Goal: Information Seeking & Learning: Learn about a topic

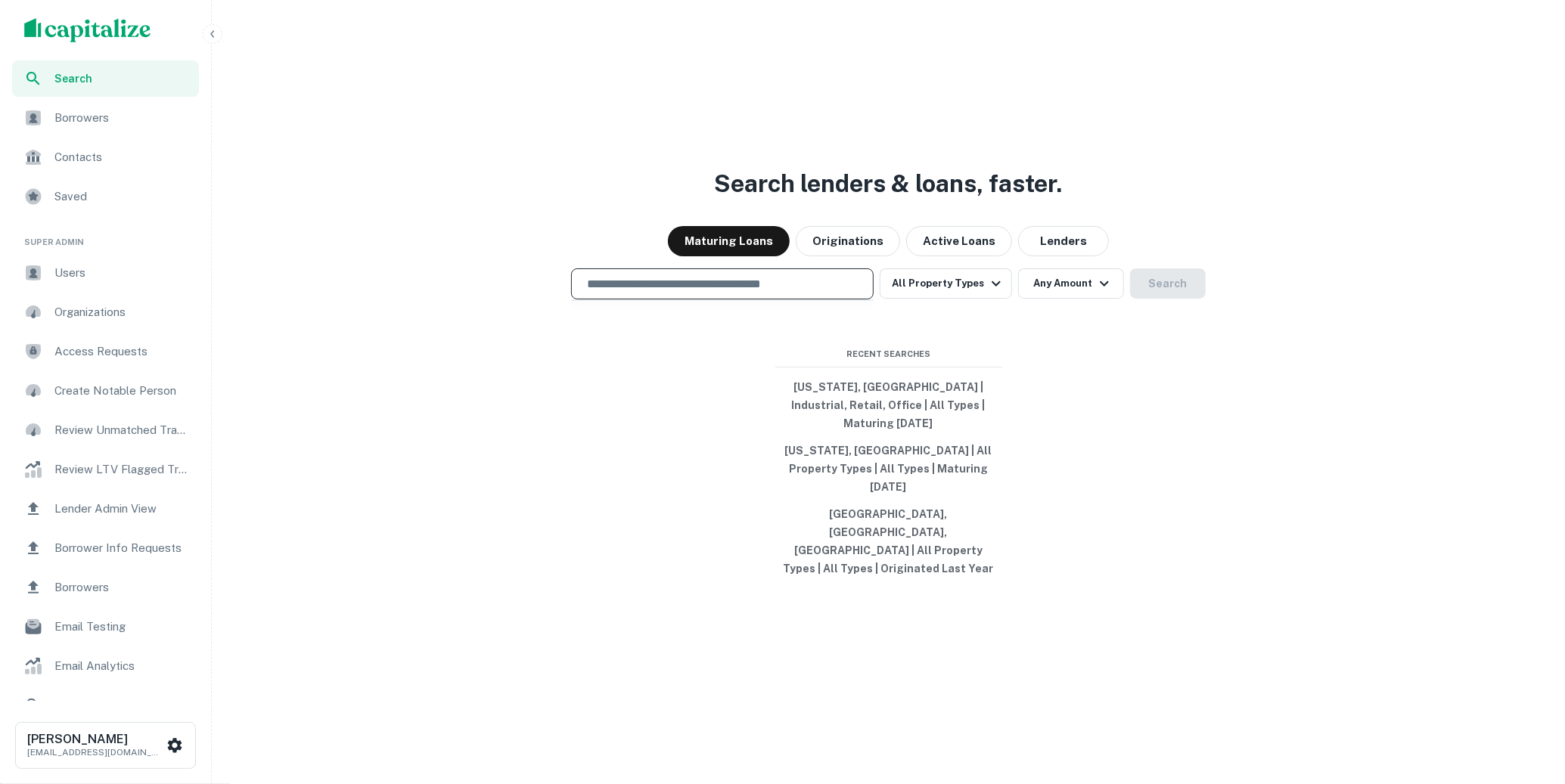
click at [623, 293] on input "text" at bounding box center [722, 284] width 289 height 17
click at [96, 267] on span "Users" at bounding box center [122, 273] width 135 height 18
click at [139, 30] on img "scrollable content" at bounding box center [88, 30] width 127 height 24
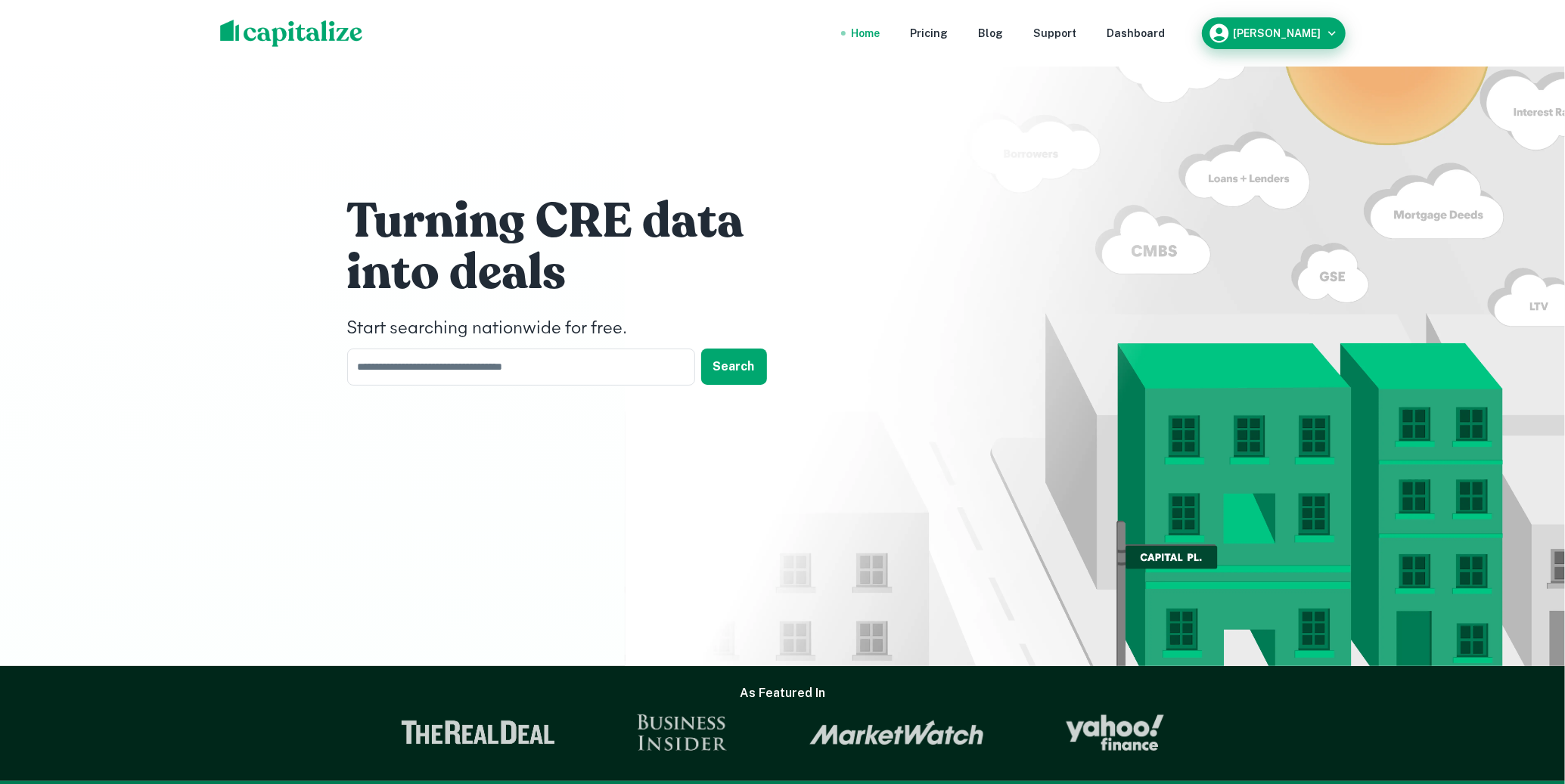
click at [1324, 27] on icon "button" at bounding box center [1331, 33] width 15 height 15
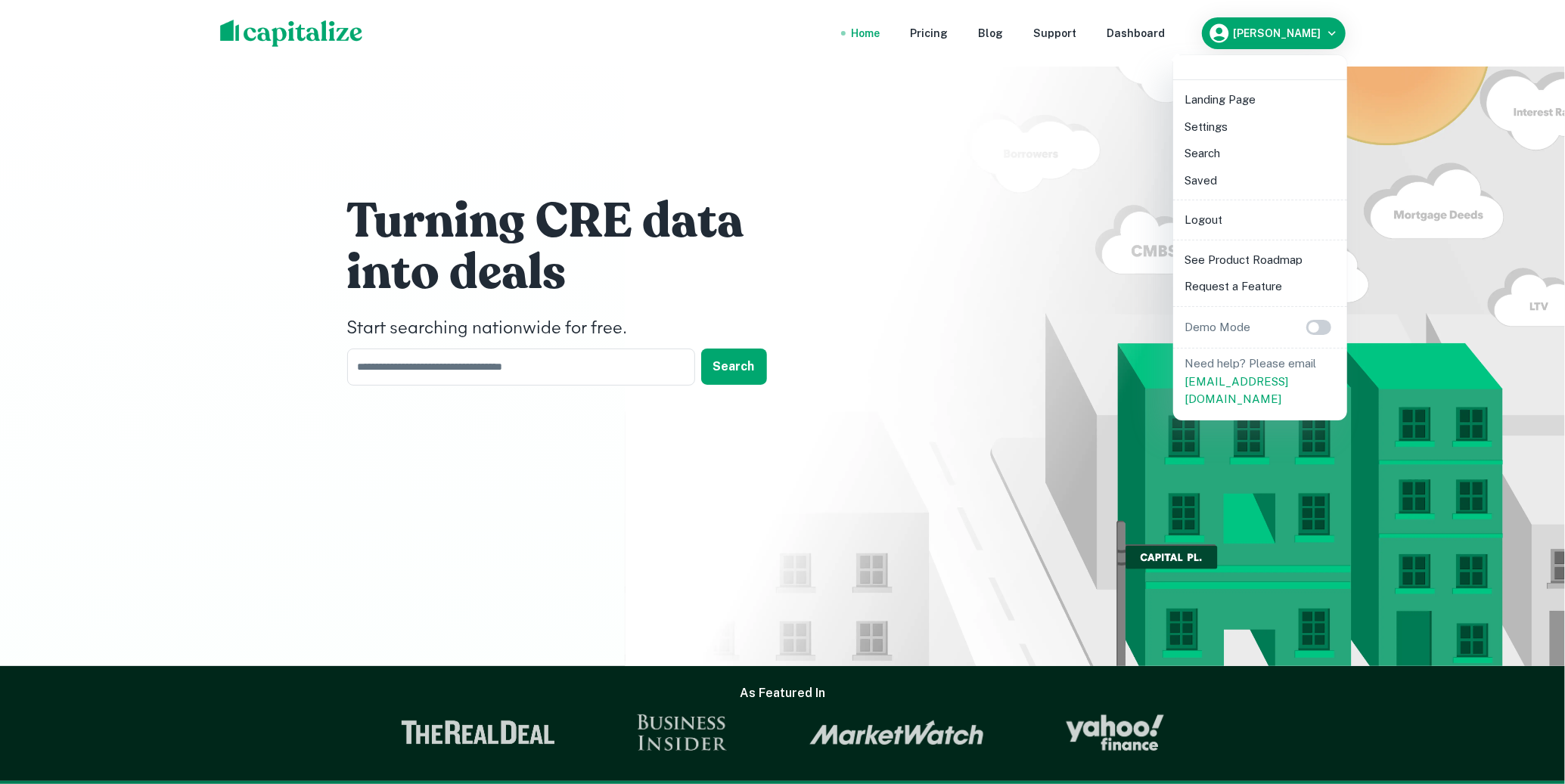
click at [1222, 226] on li "Logout" at bounding box center [1261, 220] width 162 height 27
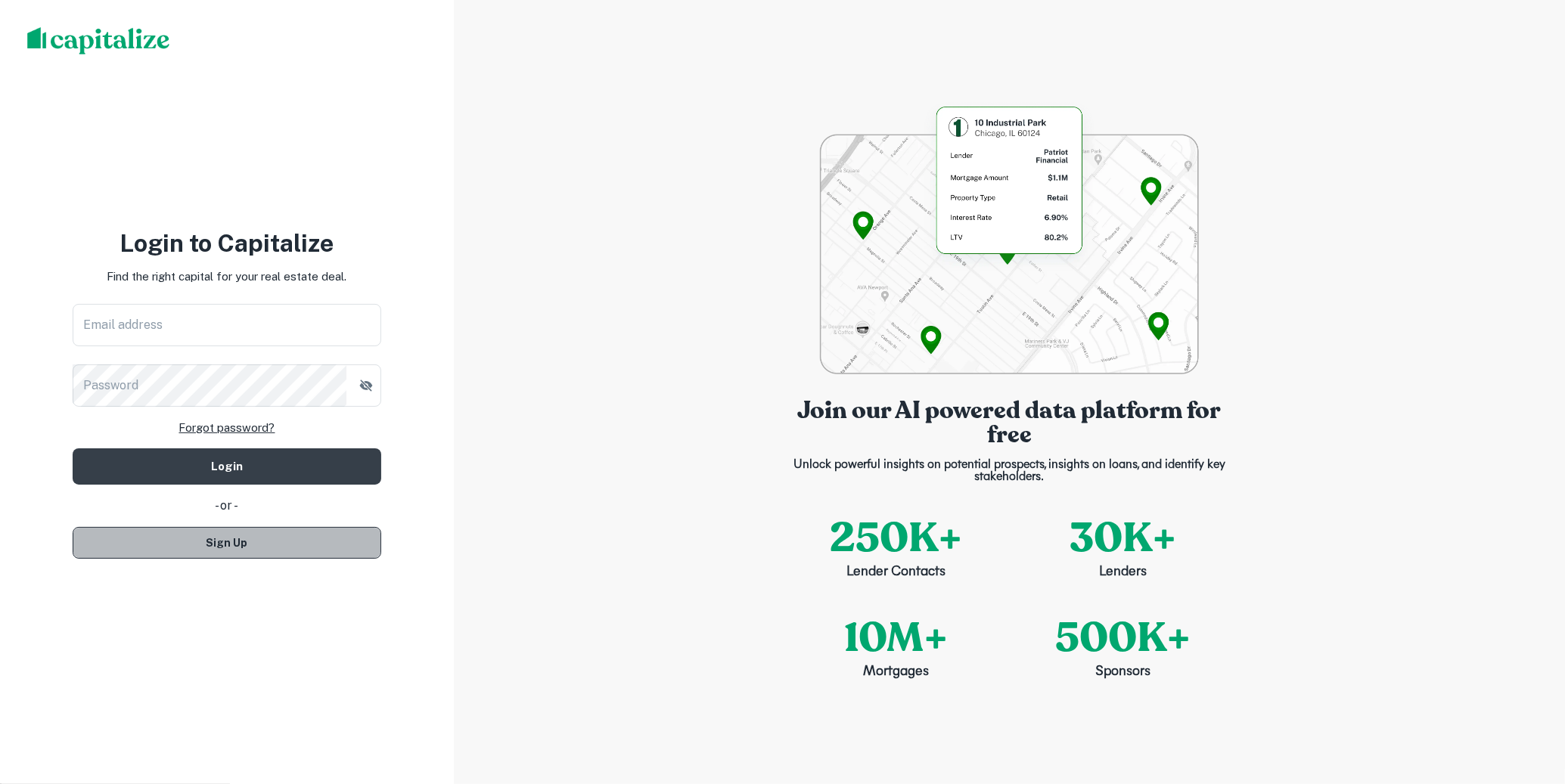
click at [276, 542] on button "Sign Up" at bounding box center [227, 543] width 308 height 31
select select "**"
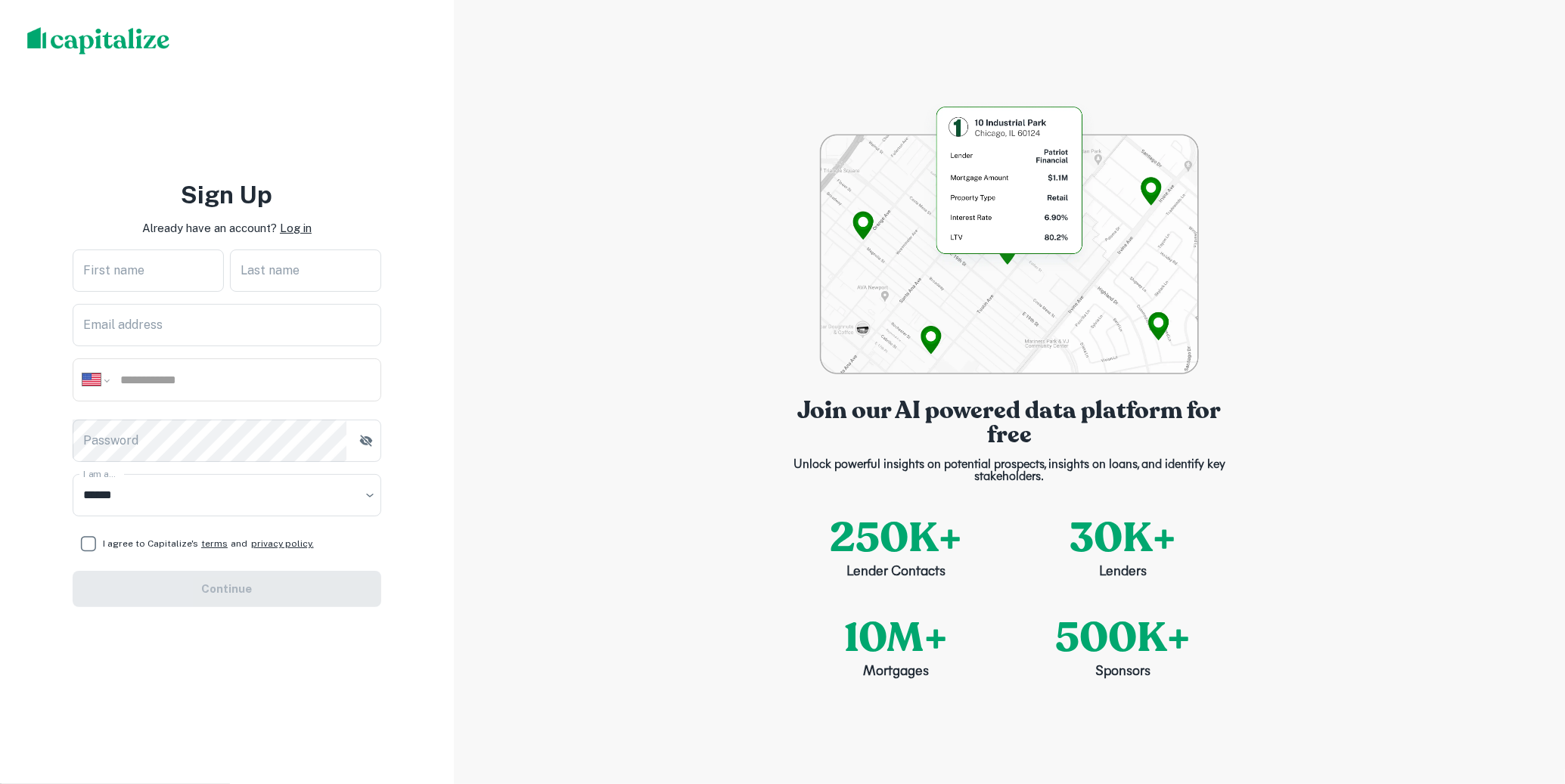
click at [290, 232] on p "Log in" at bounding box center [295, 228] width 31 height 18
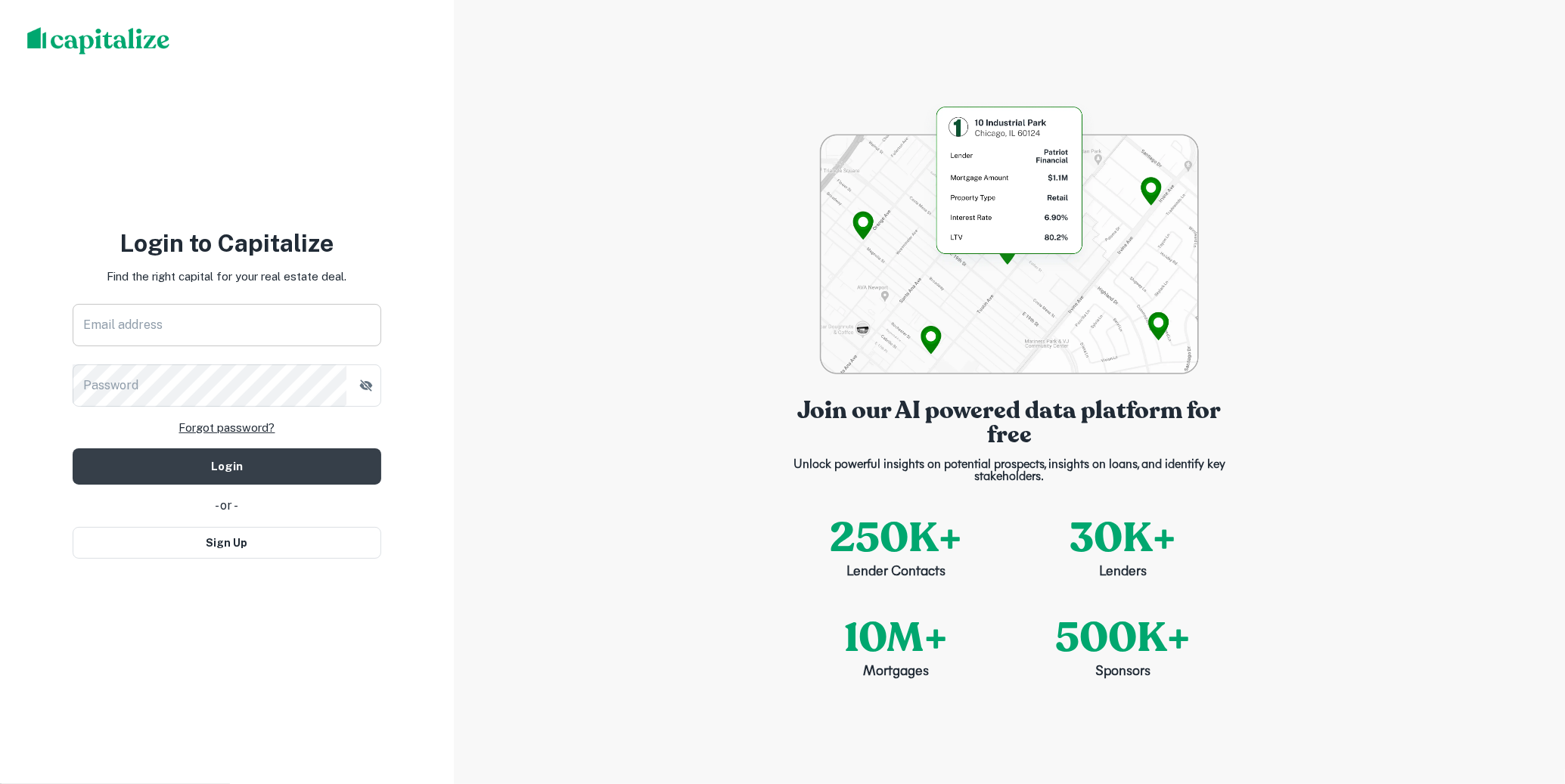
click at [267, 341] on input "Email address" at bounding box center [227, 325] width 308 height 43
type input "**********"
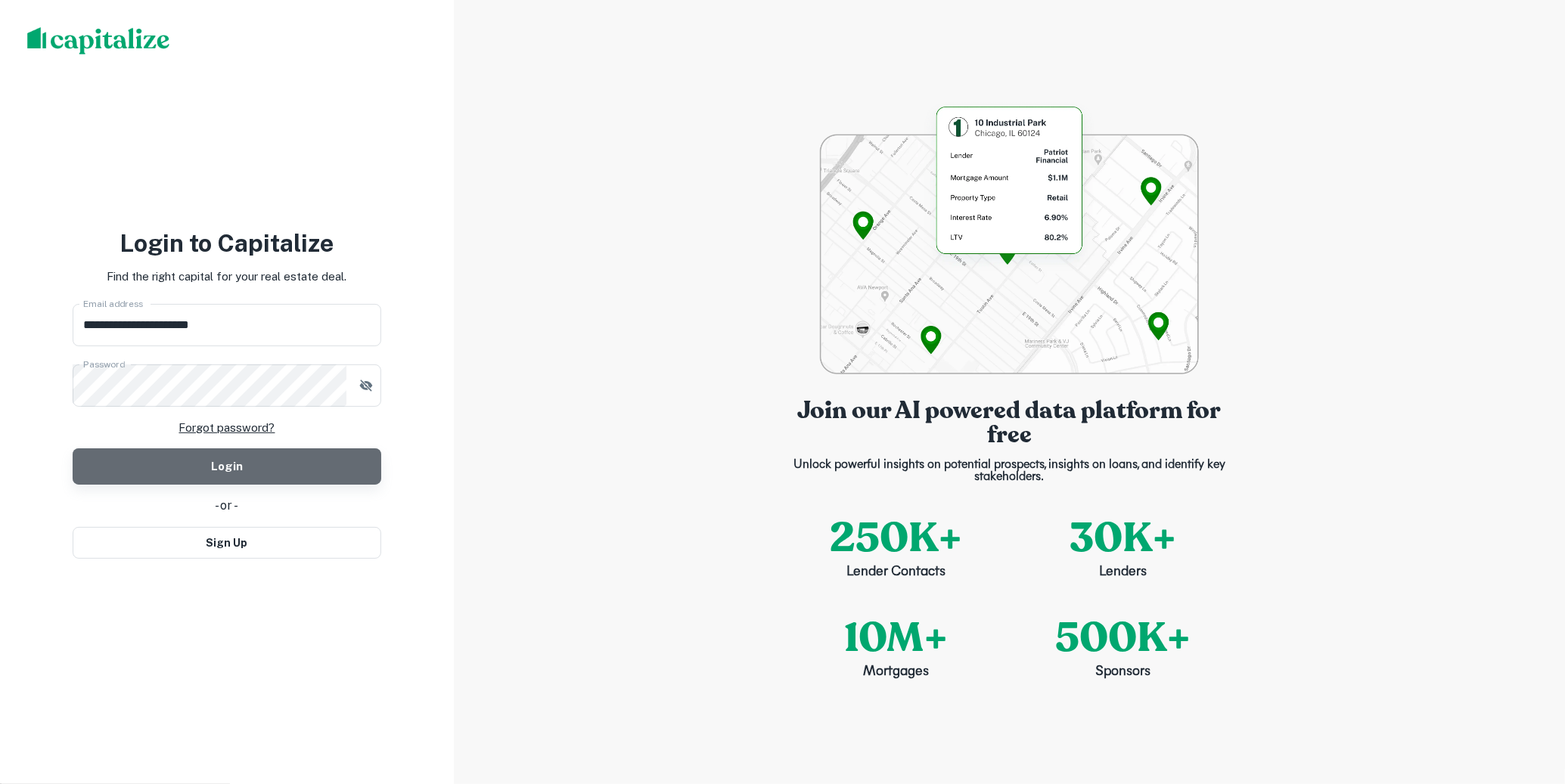
click at [309, 456] on button "Login" at bounding box center [227, 467] width 308 height 37
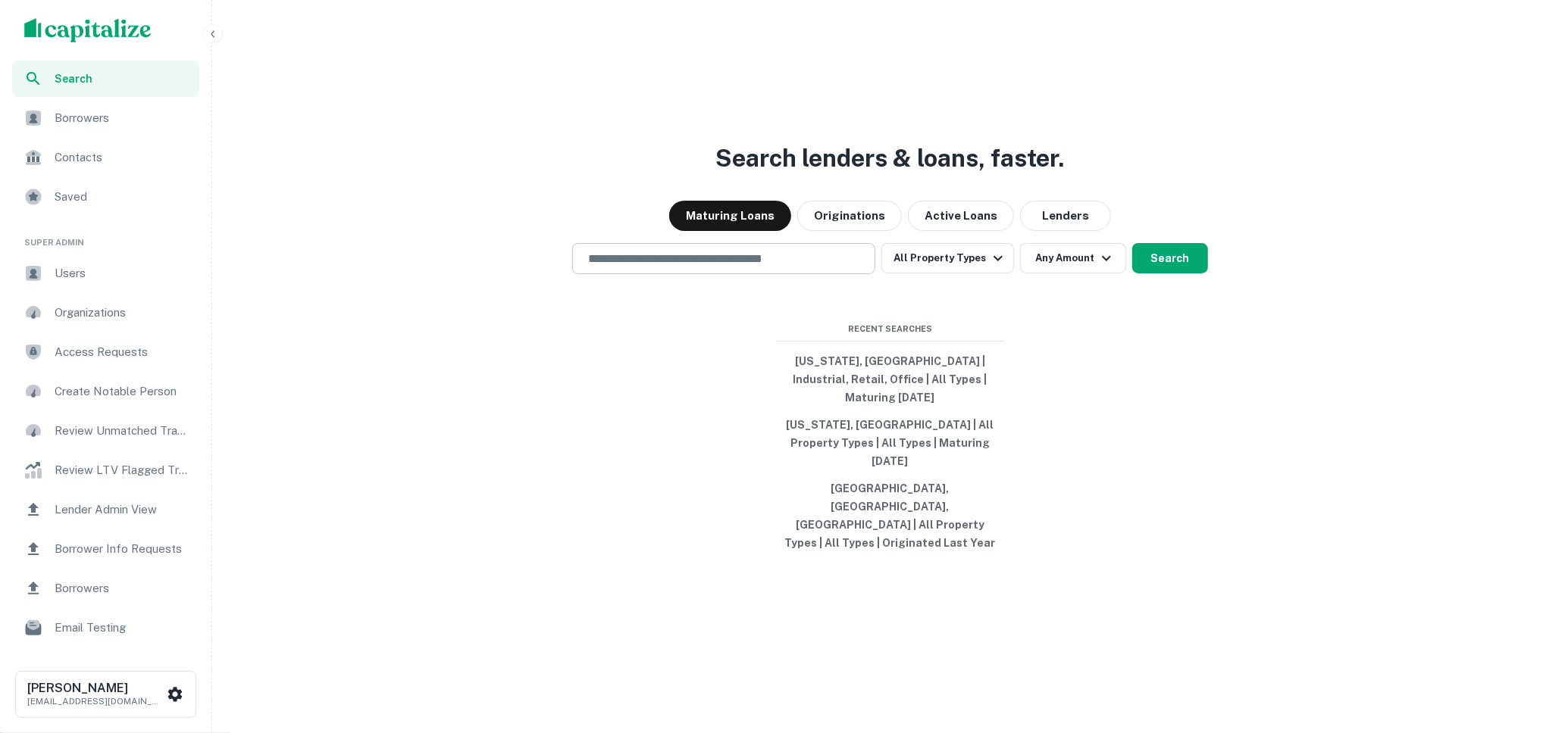
click at [791, 268] on input "text" at bounding box center [724, 259] width 290 height 17
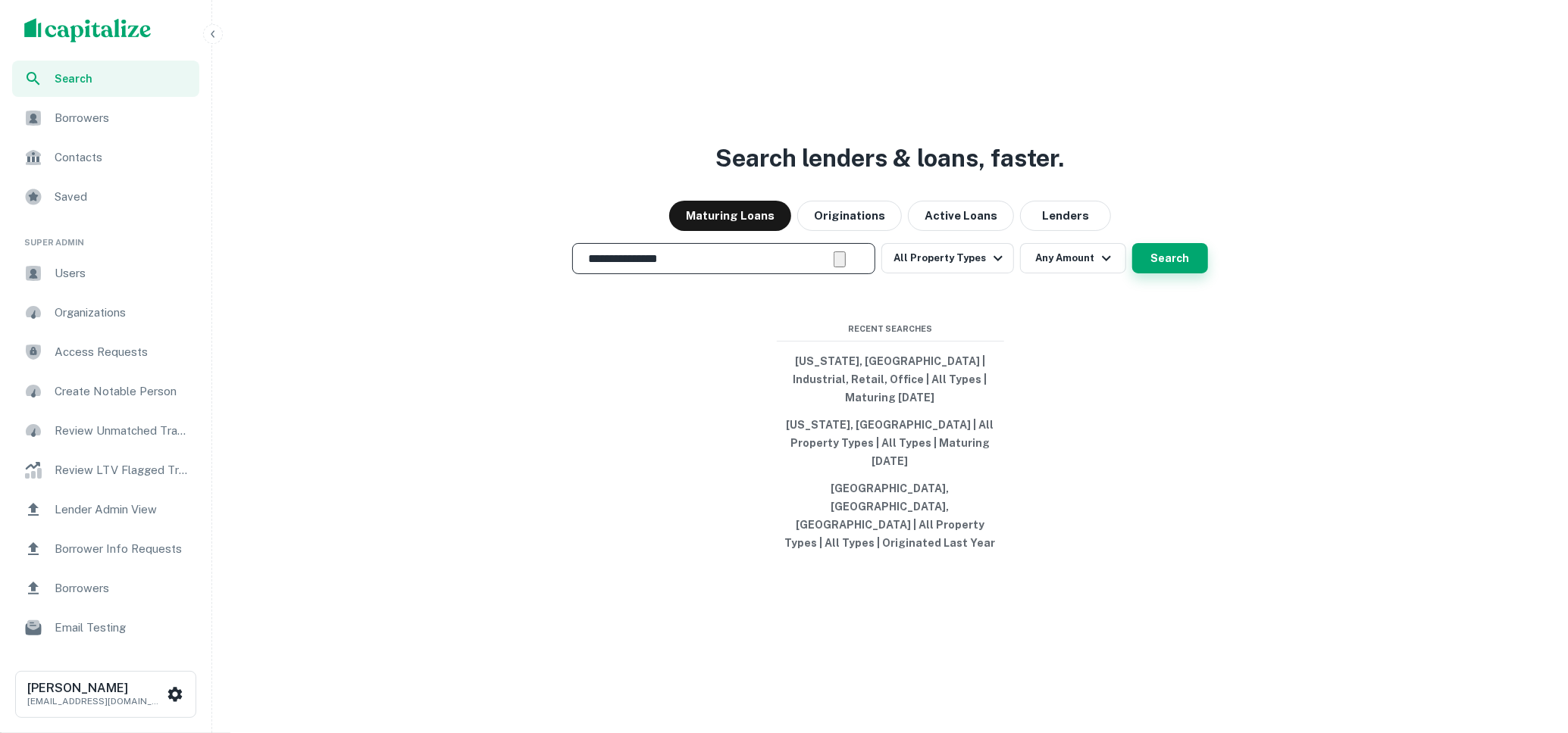
type input "**********"
click at [1158, 273] on button "Search" at bounding box center [1170, 258] width 76 height 31
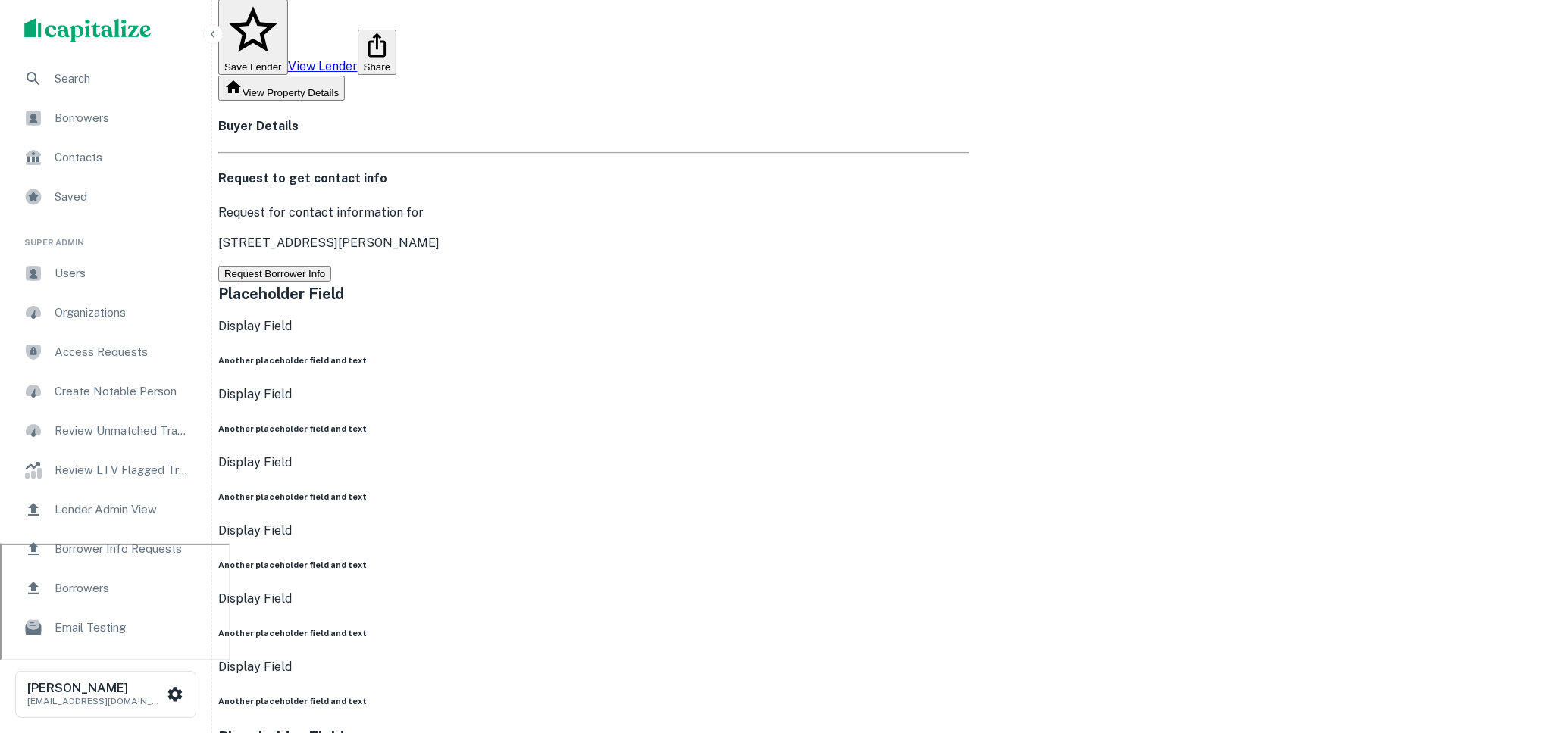
scroll to position [182, 0]
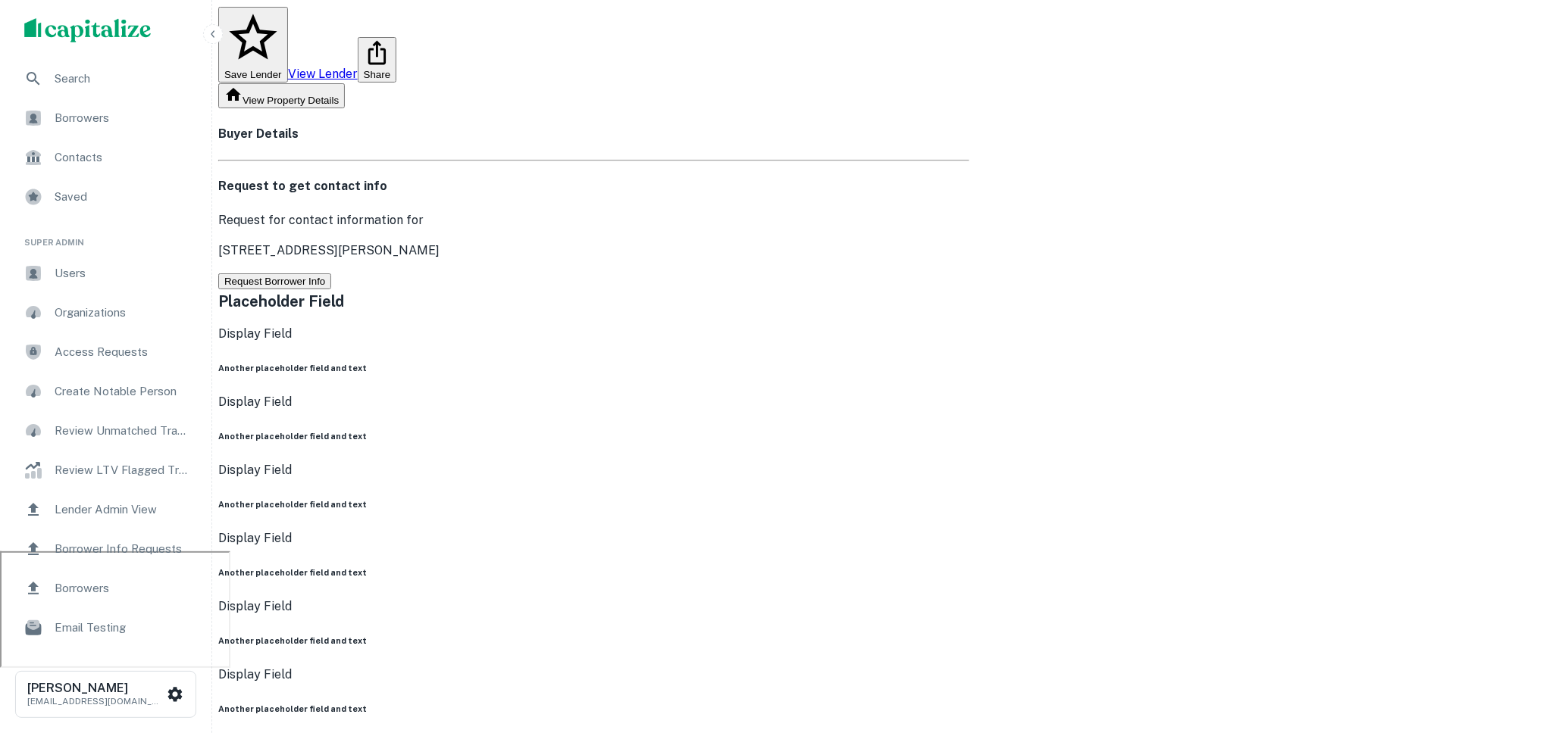
click at [331, 273] on button "Request Borrower Info" at bounding box center [274, 281] width 113 height 16
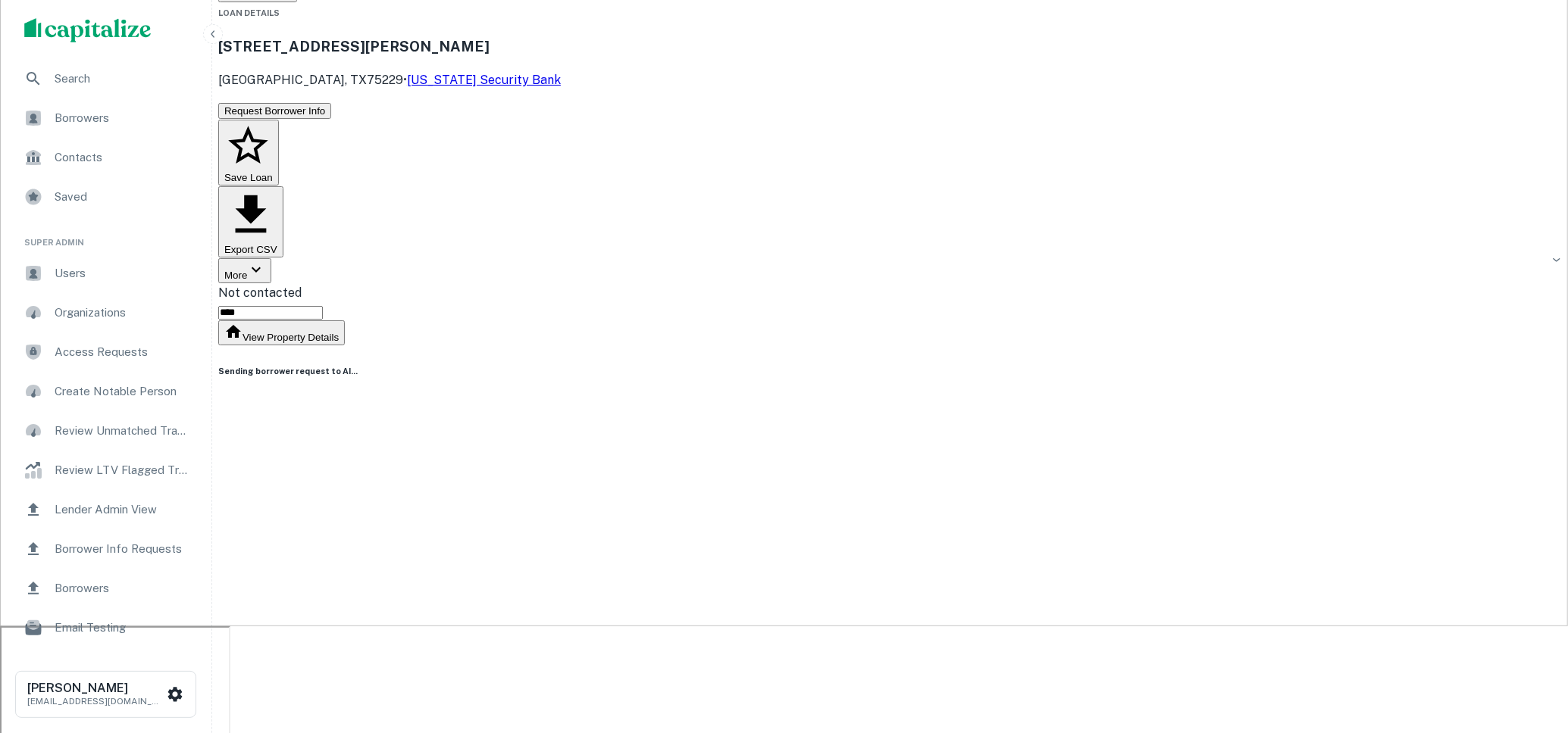
scroll to position [50, 0]
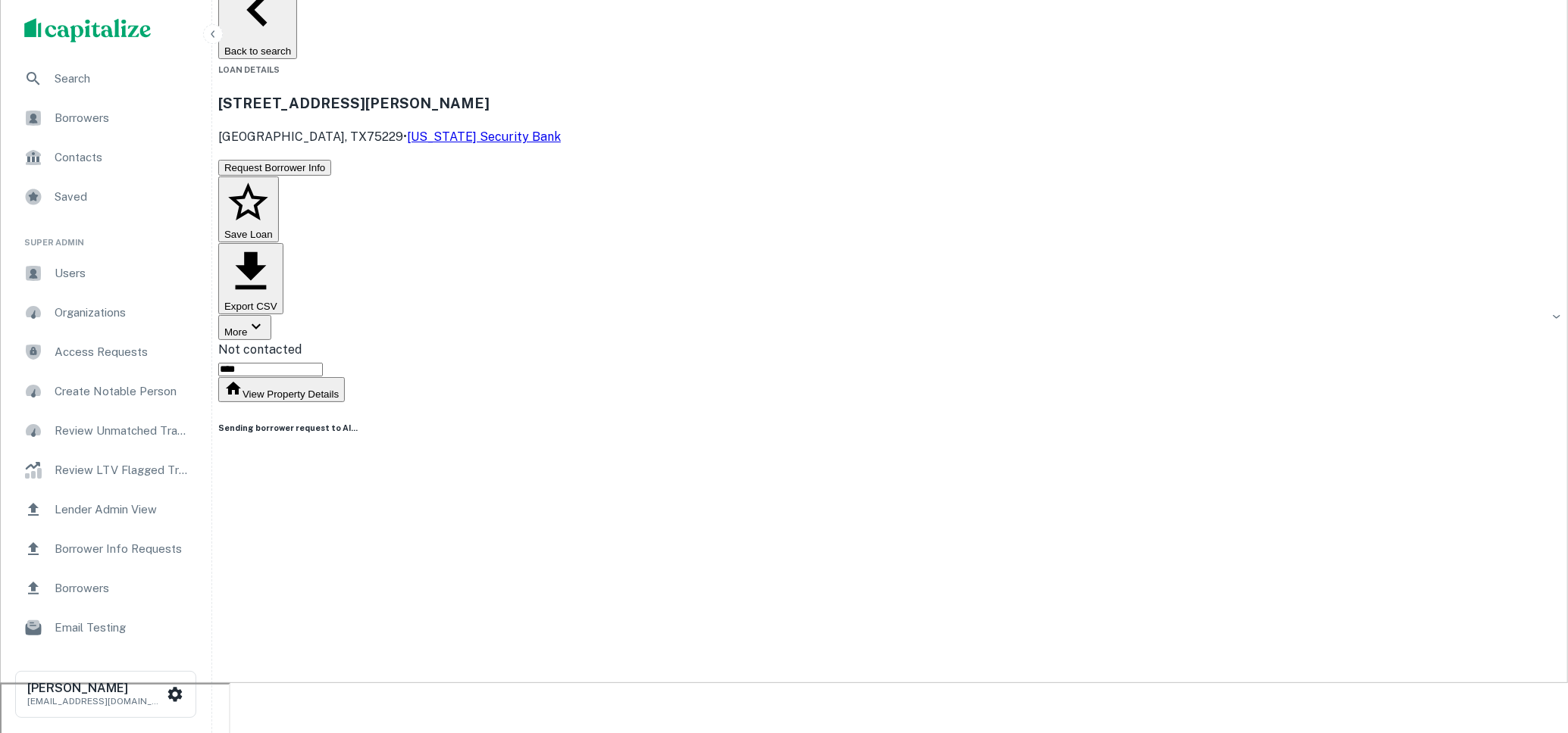
drag, startPoint x: 789, startPoint y: 379, endPoint x: 877, endPoint y: 380, distance: 88.0
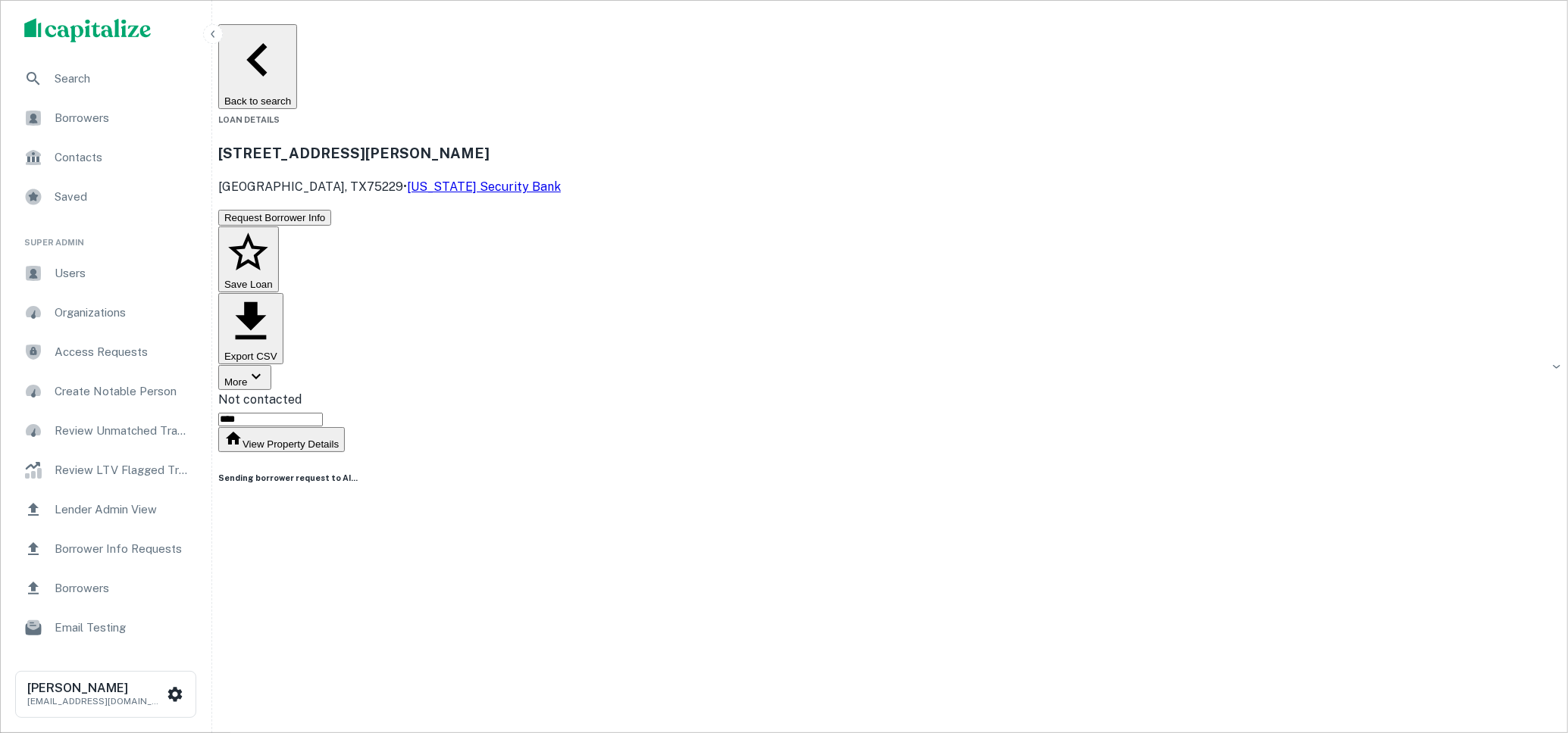
click at [297, 42] on button "Back to search" at bounding box center [258, 66] width 79 height 85
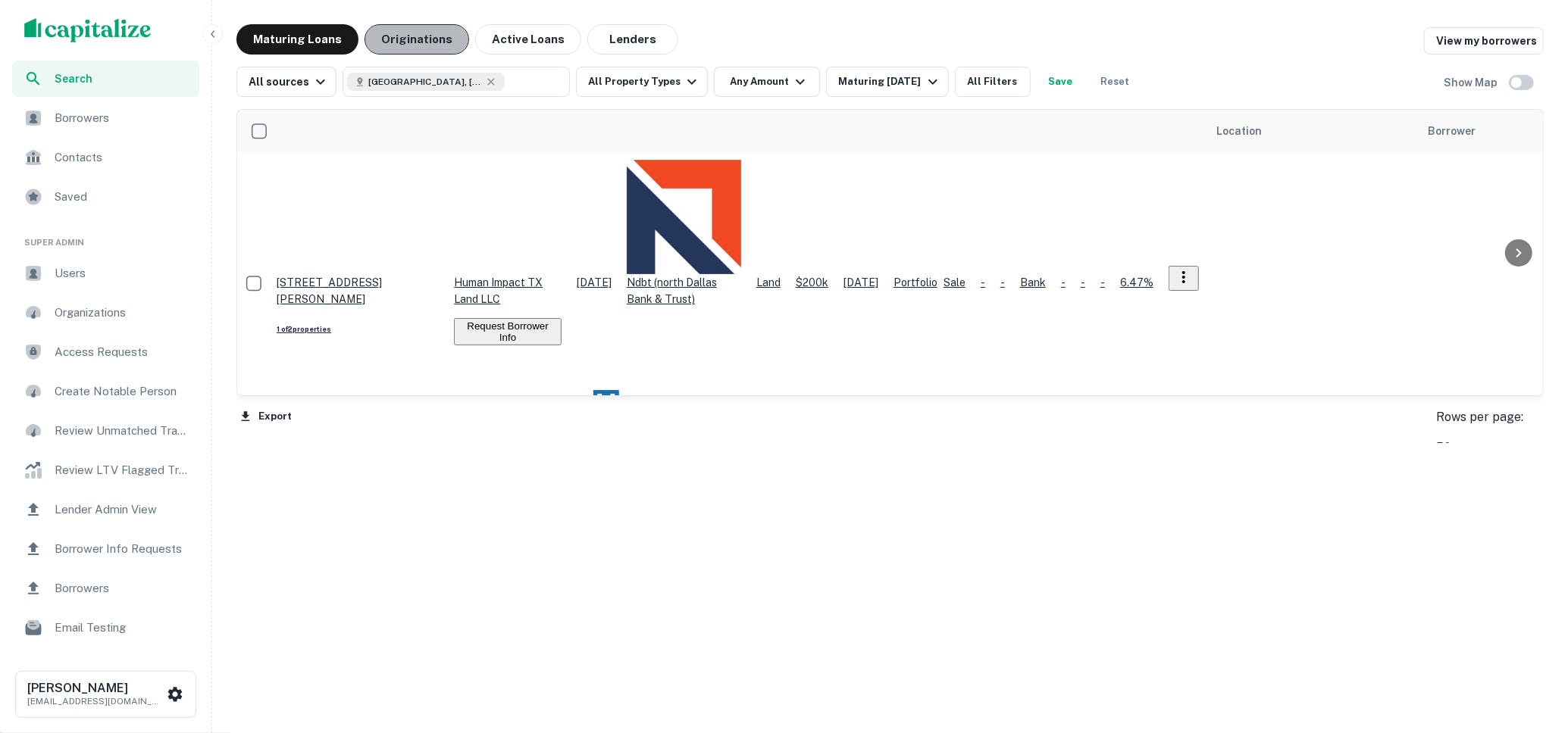
click at [435, 45] on button "Originations" at bounding box center [417, 39] width 105 height 31
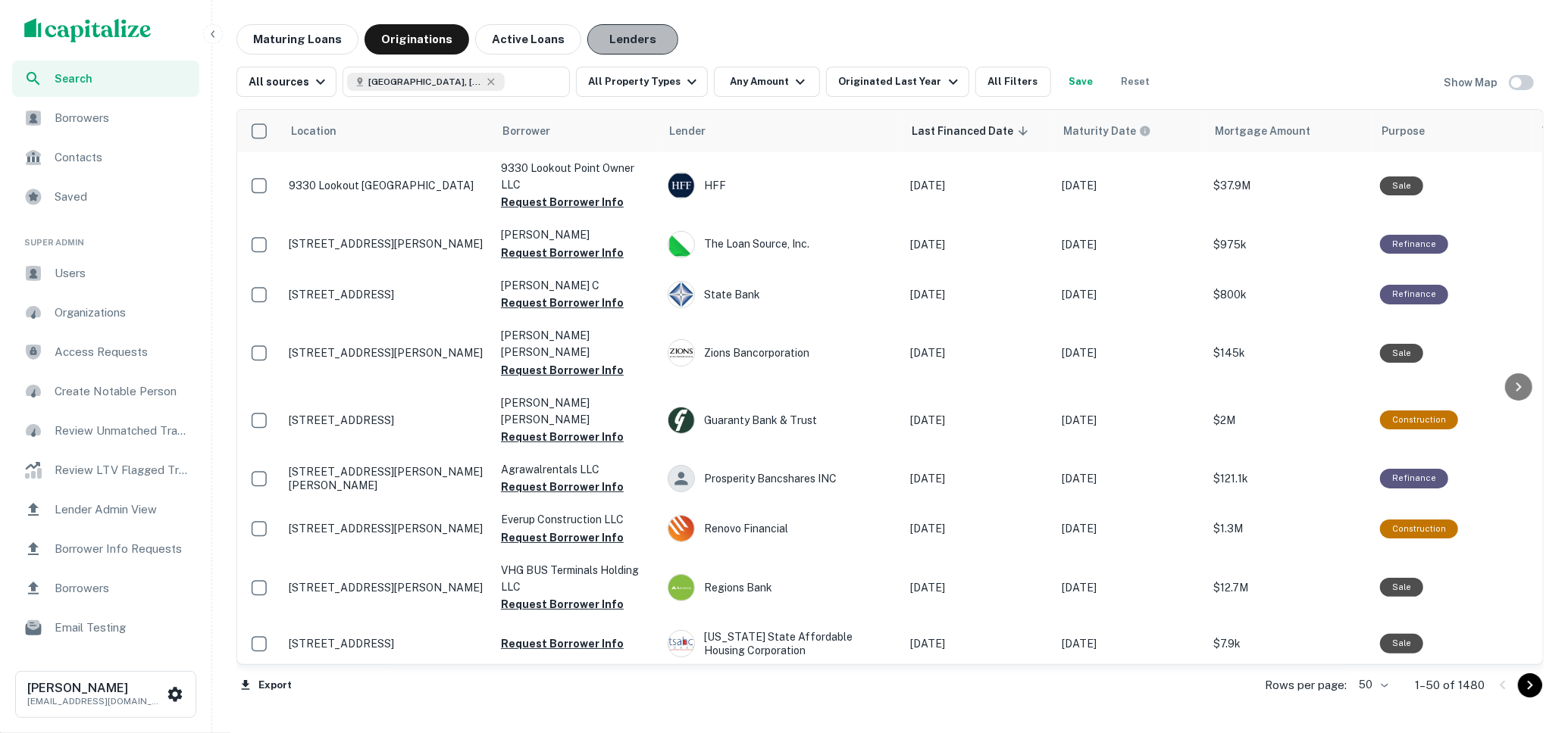
click at [636, 43] on button "Lenders" at bounding box center [633, 39] width 91 height 31
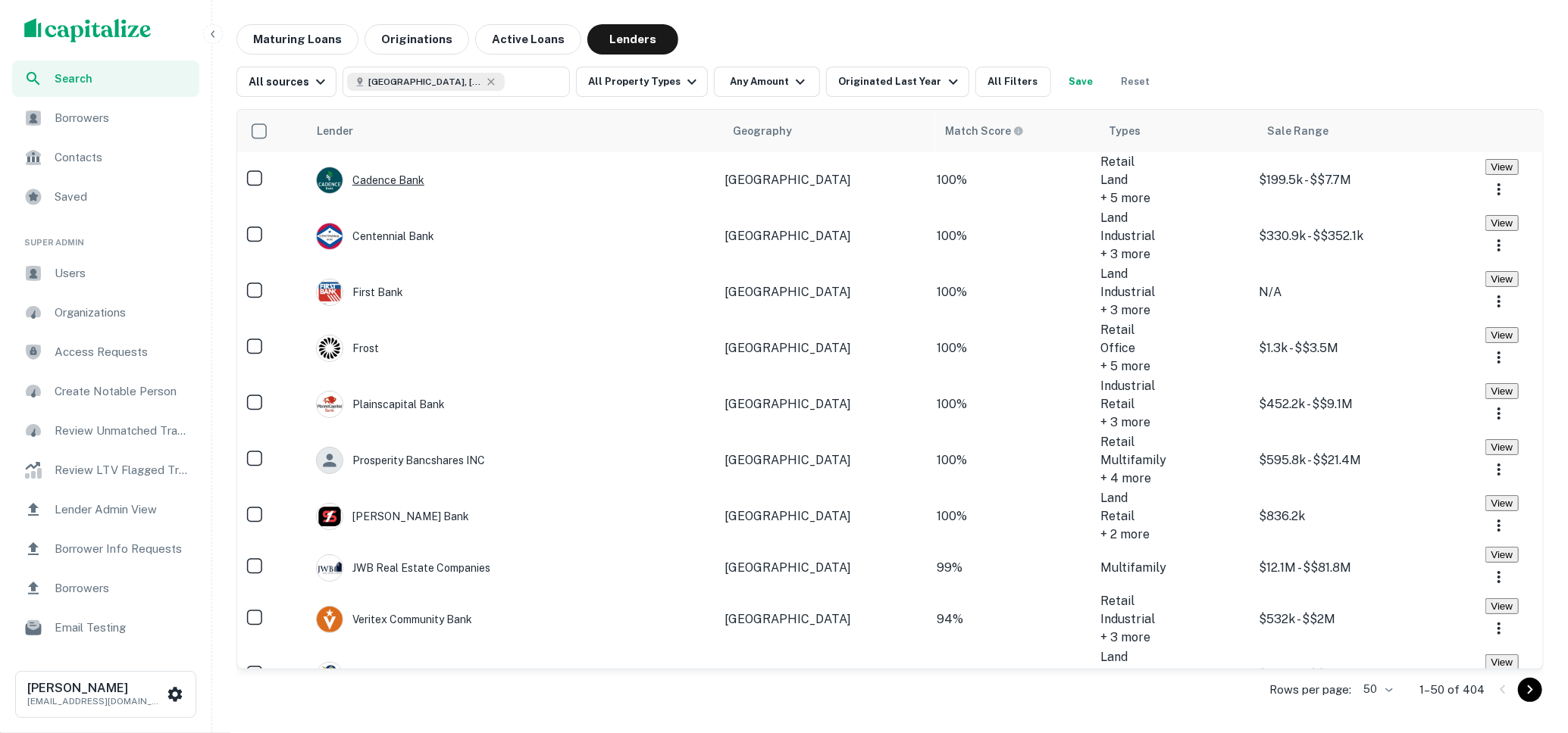
click at [395, 182] on div "Cadence Bank" at bounding box center [370, 180] width 108 height 27
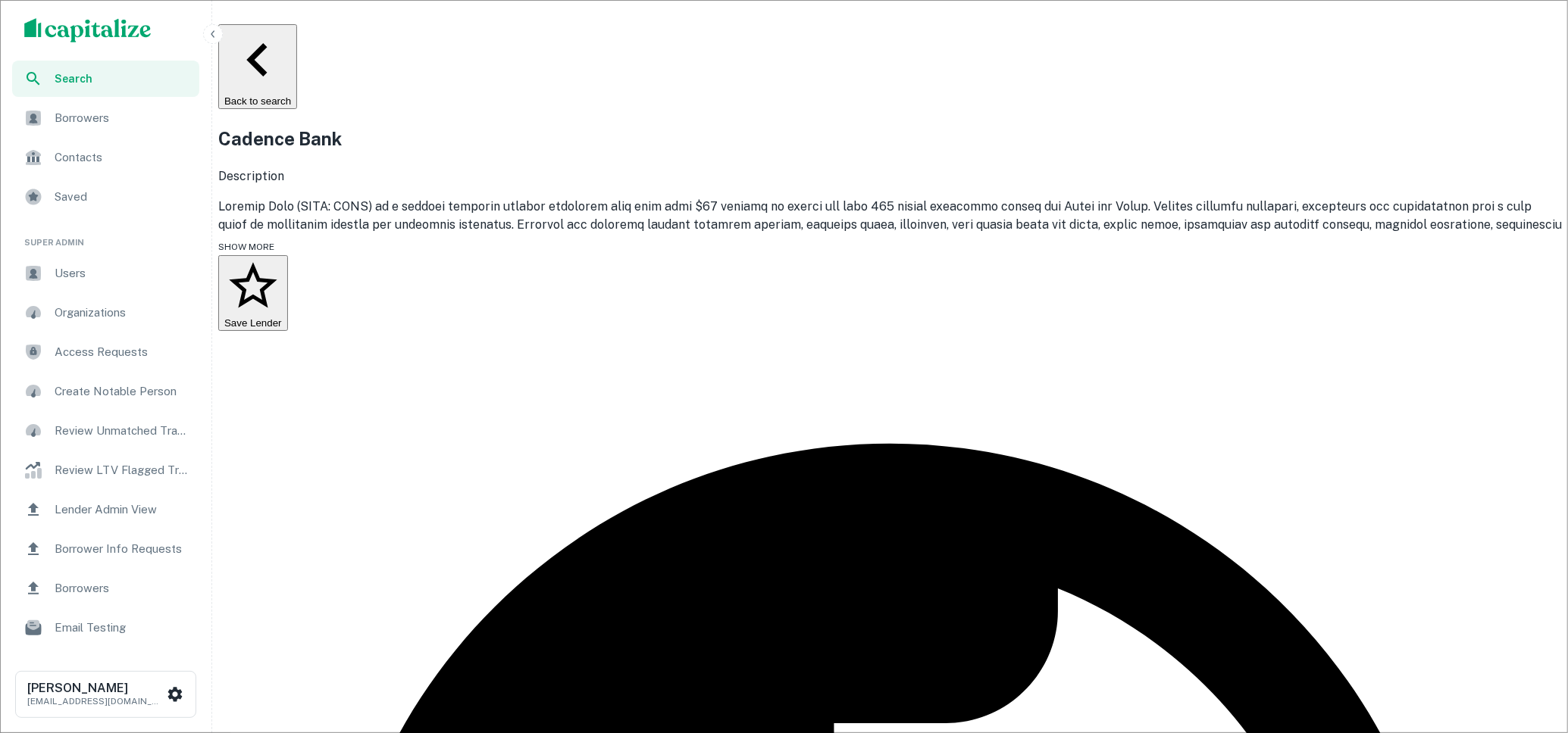
click at [297, 39] on button "Back to search" at bounding box center [258, 66] width 79 height 85
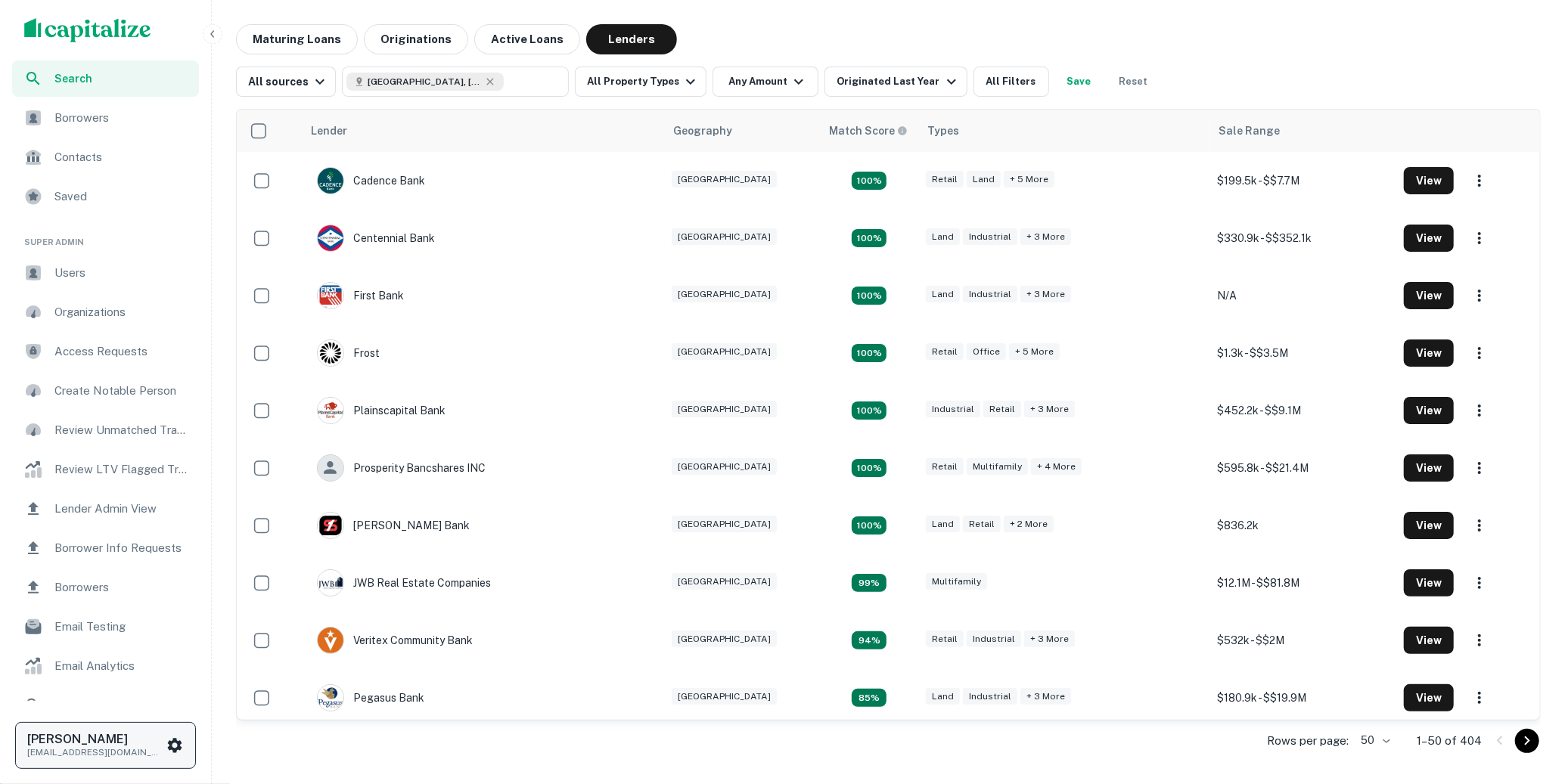
click at [154, 739] on h6 "[PERSON_NAME]" at bounding box center [95, 740] width 136 height 12
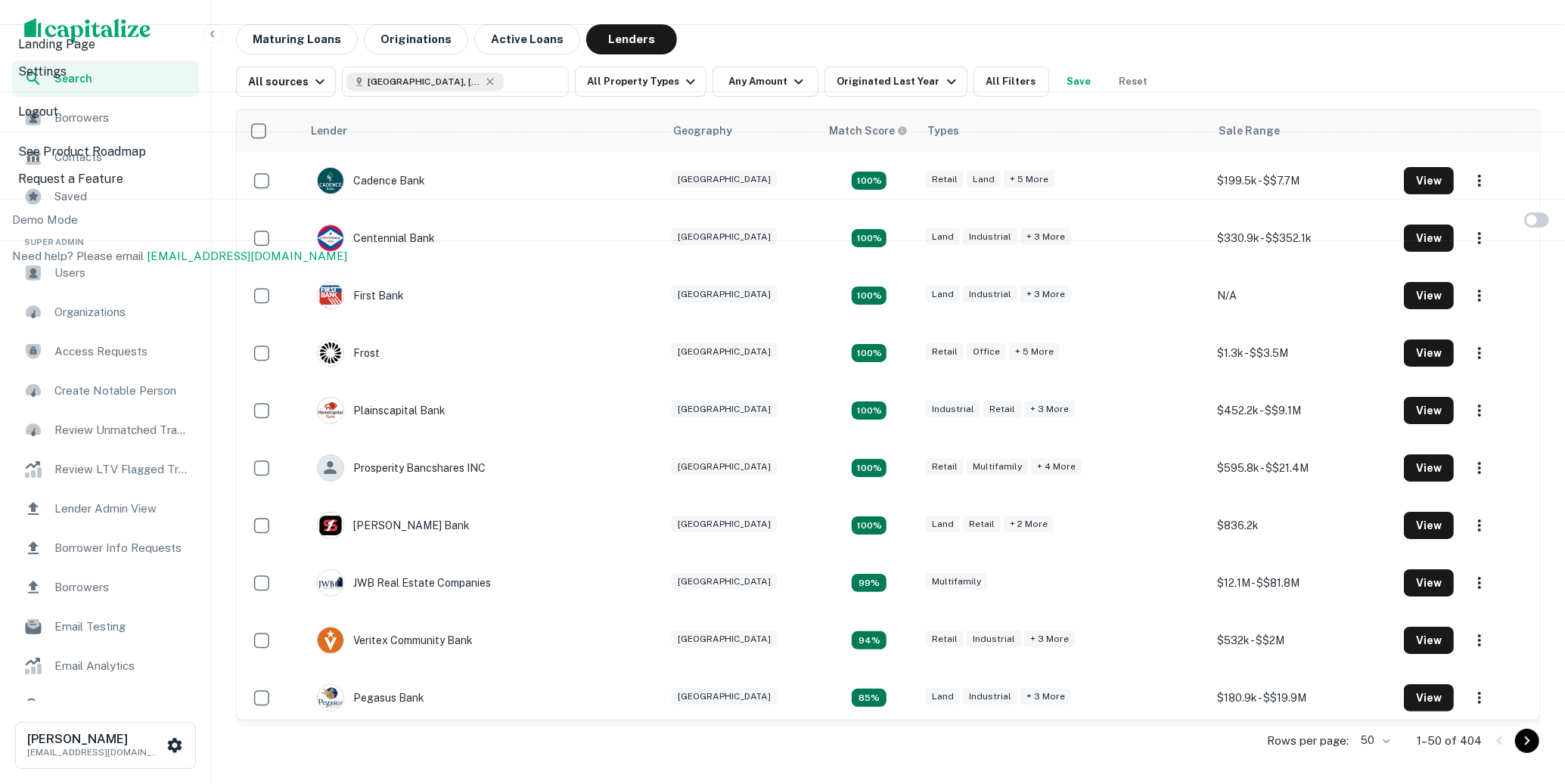
click at [78, 125] on li "Logout" at bounding box center [782, 112] width 1554 height 27
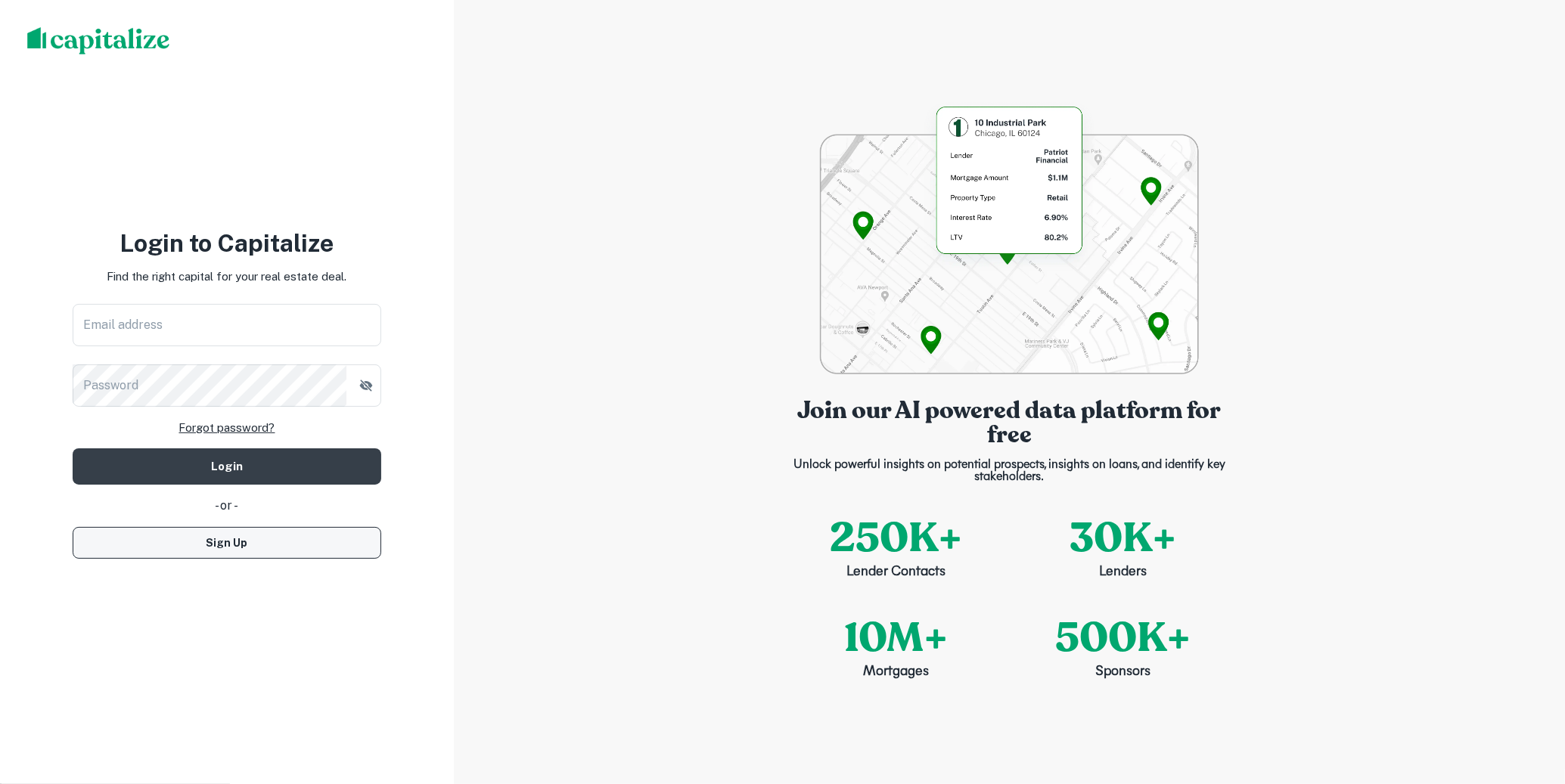
click at [243, 544] on button "Sign Up" at bounding box center [227, 543] width 308 height 31
select select "**"
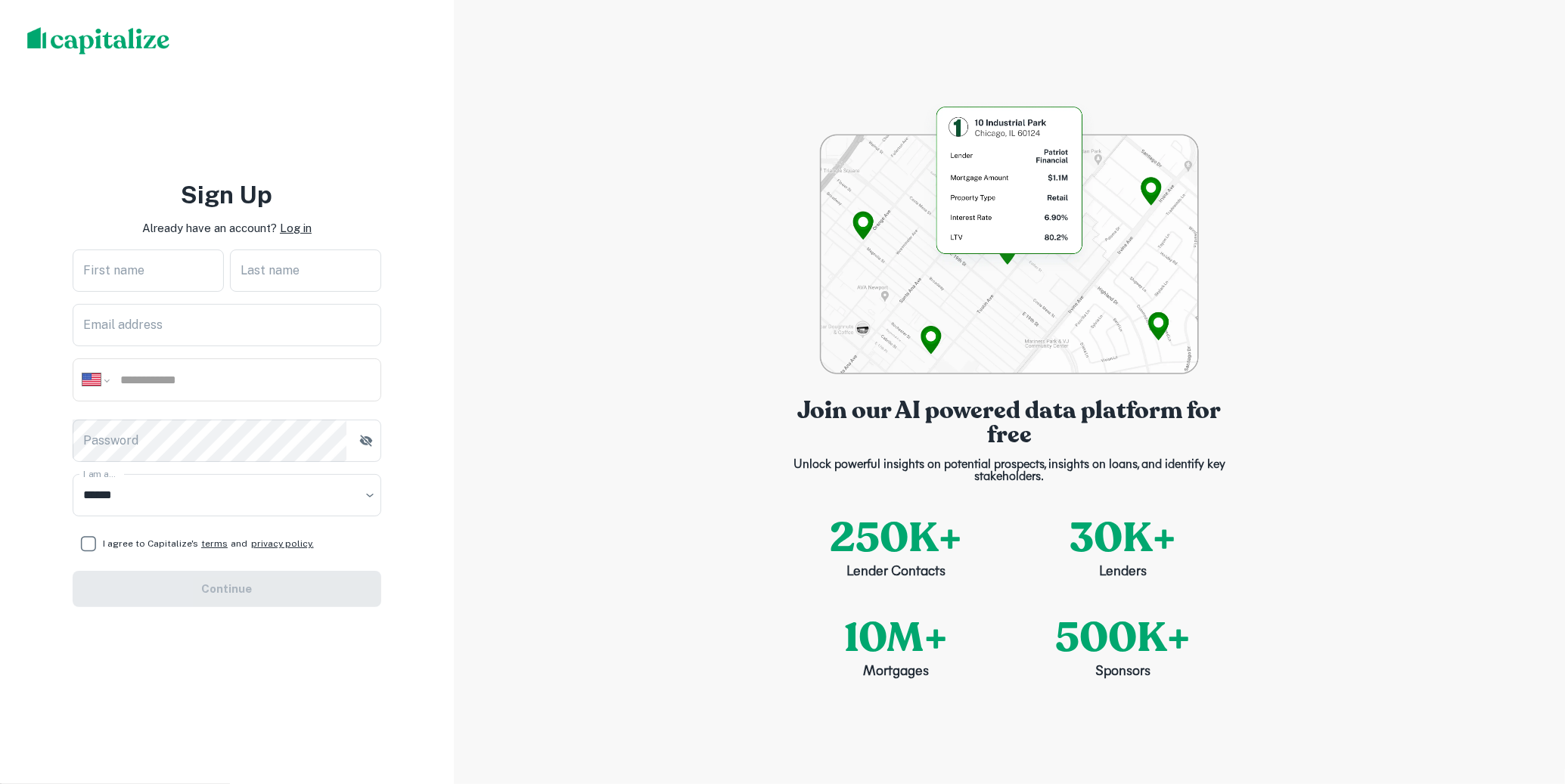
click at [611, 106] on div "Join our AI powered data platform for free Unlock powerful insights on potentia…" at bounding box center [1009, 392] width 1111 height 784
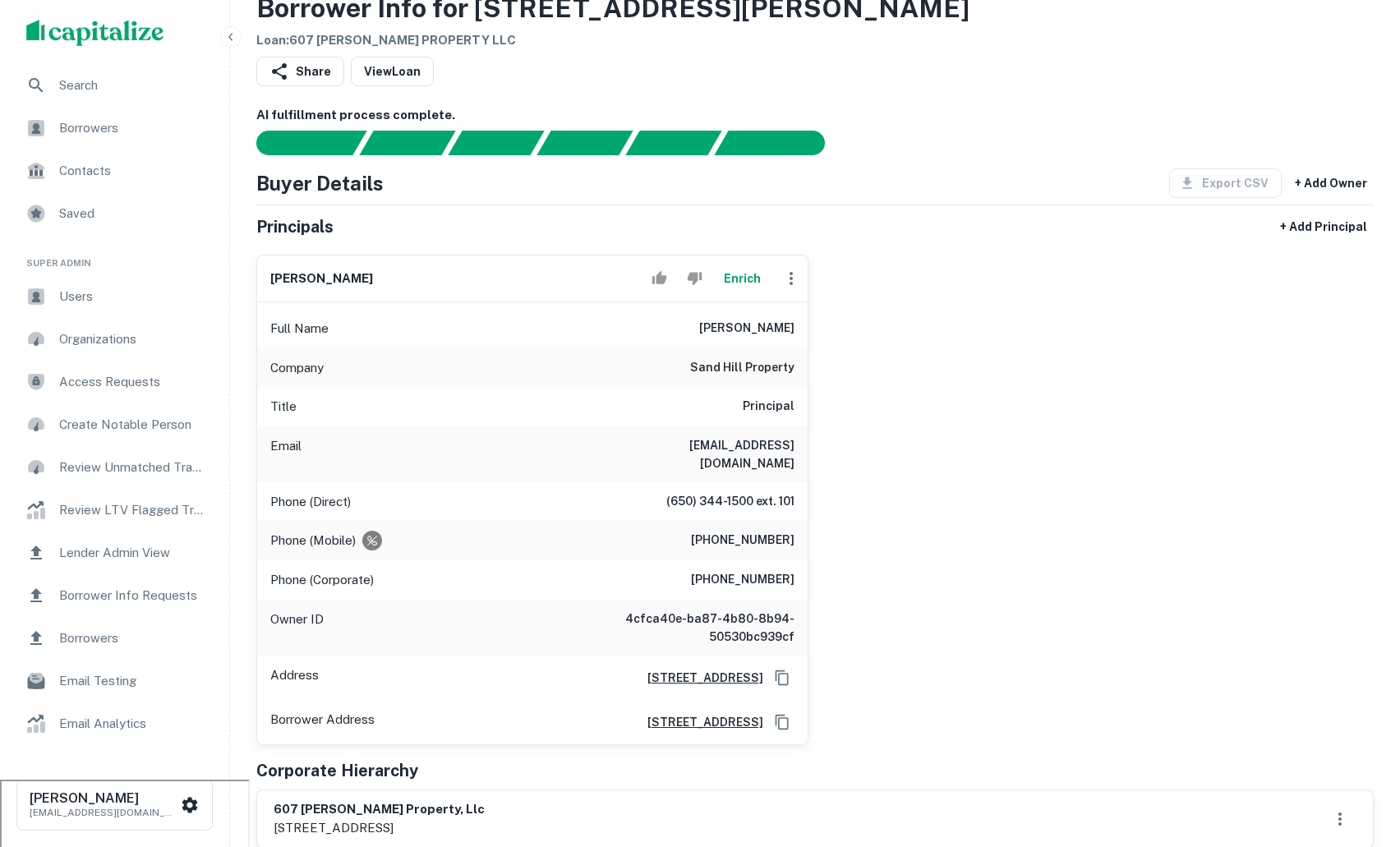
scroll to position [77, 0]
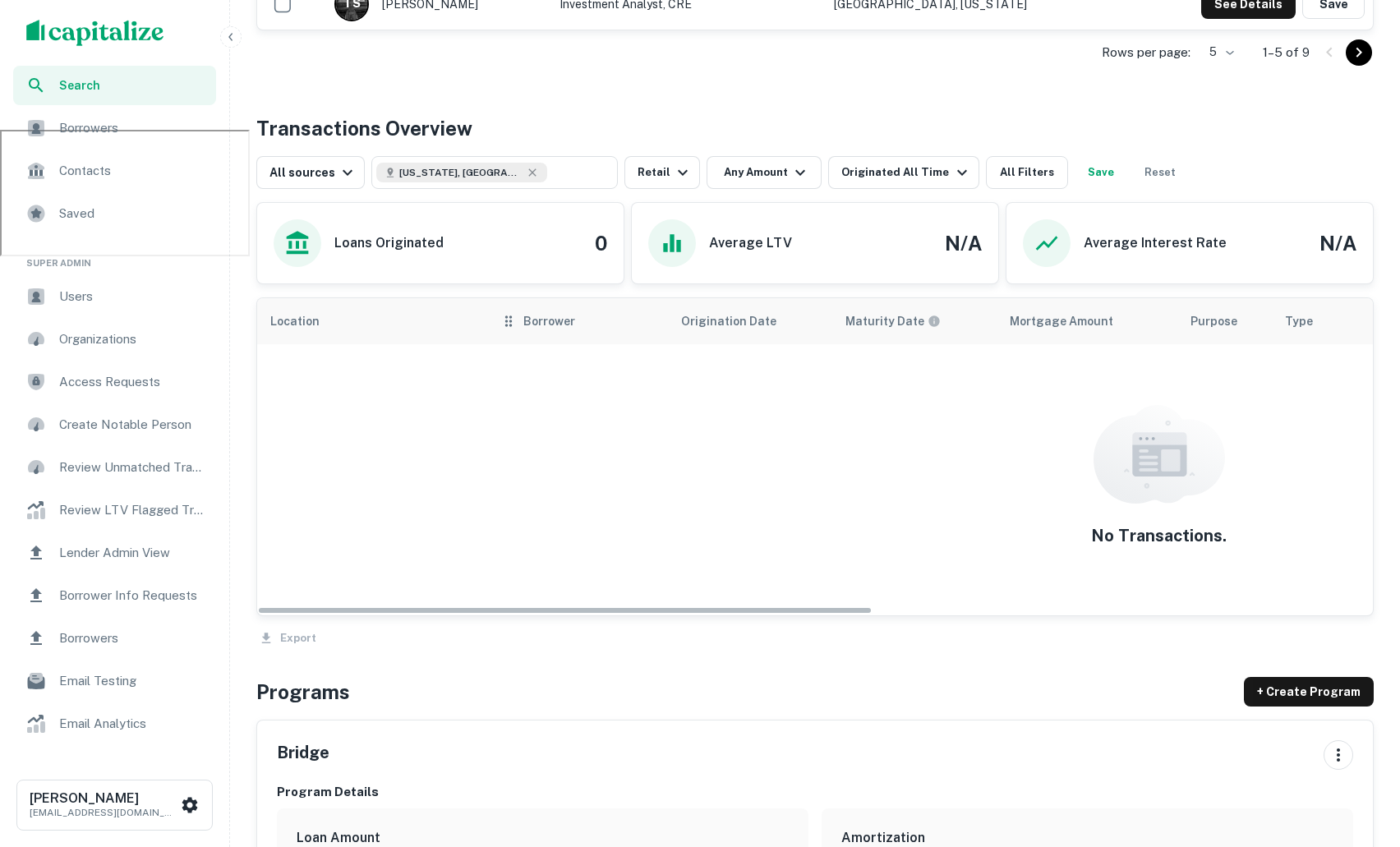
scroll to position [750, 0]
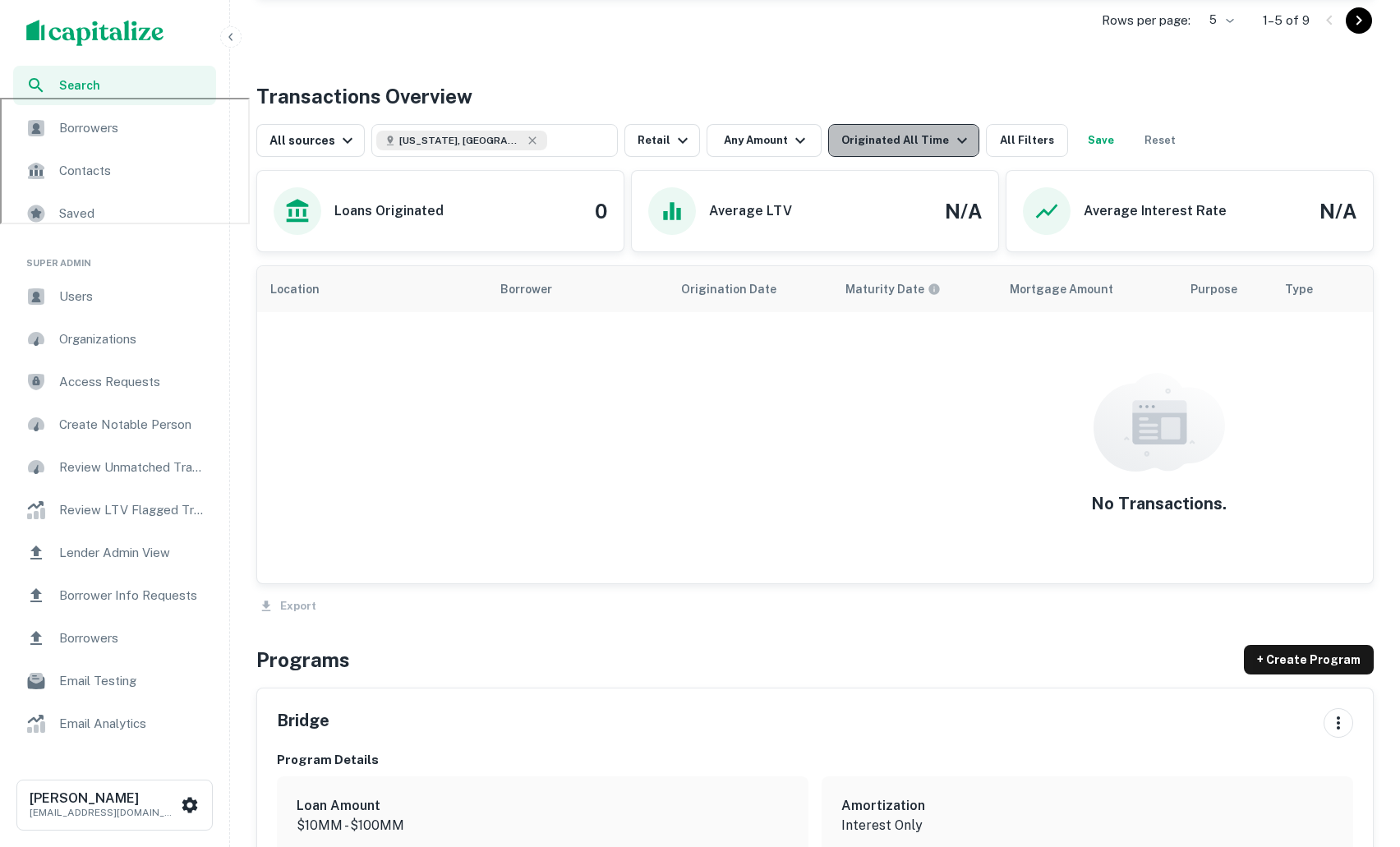
click at [952, 144] on icon "button" at bounding box center [961, 140] width 20 height 20
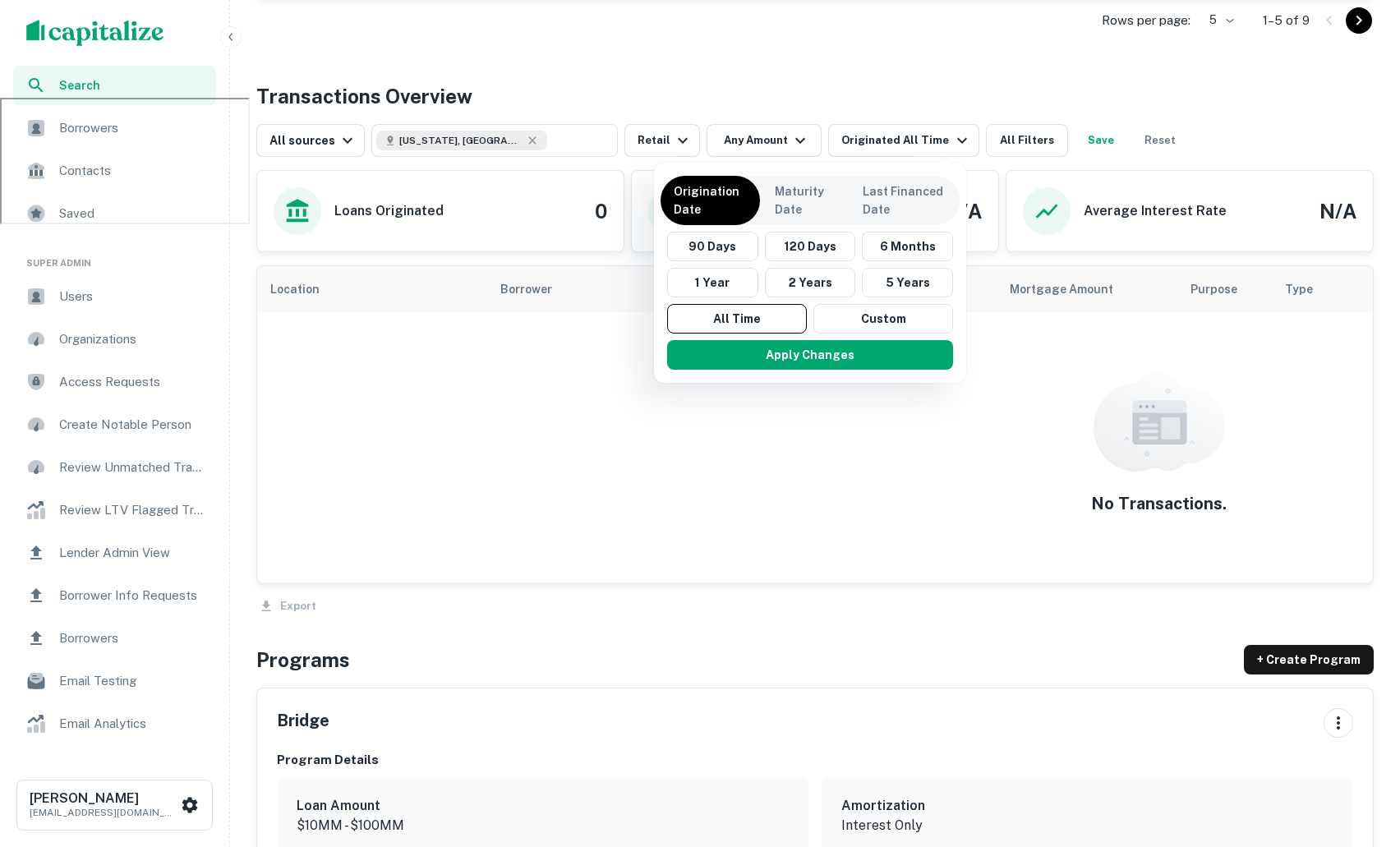
click at [408, 314] on div at bounding box center [700, 423] width 1400 height 847
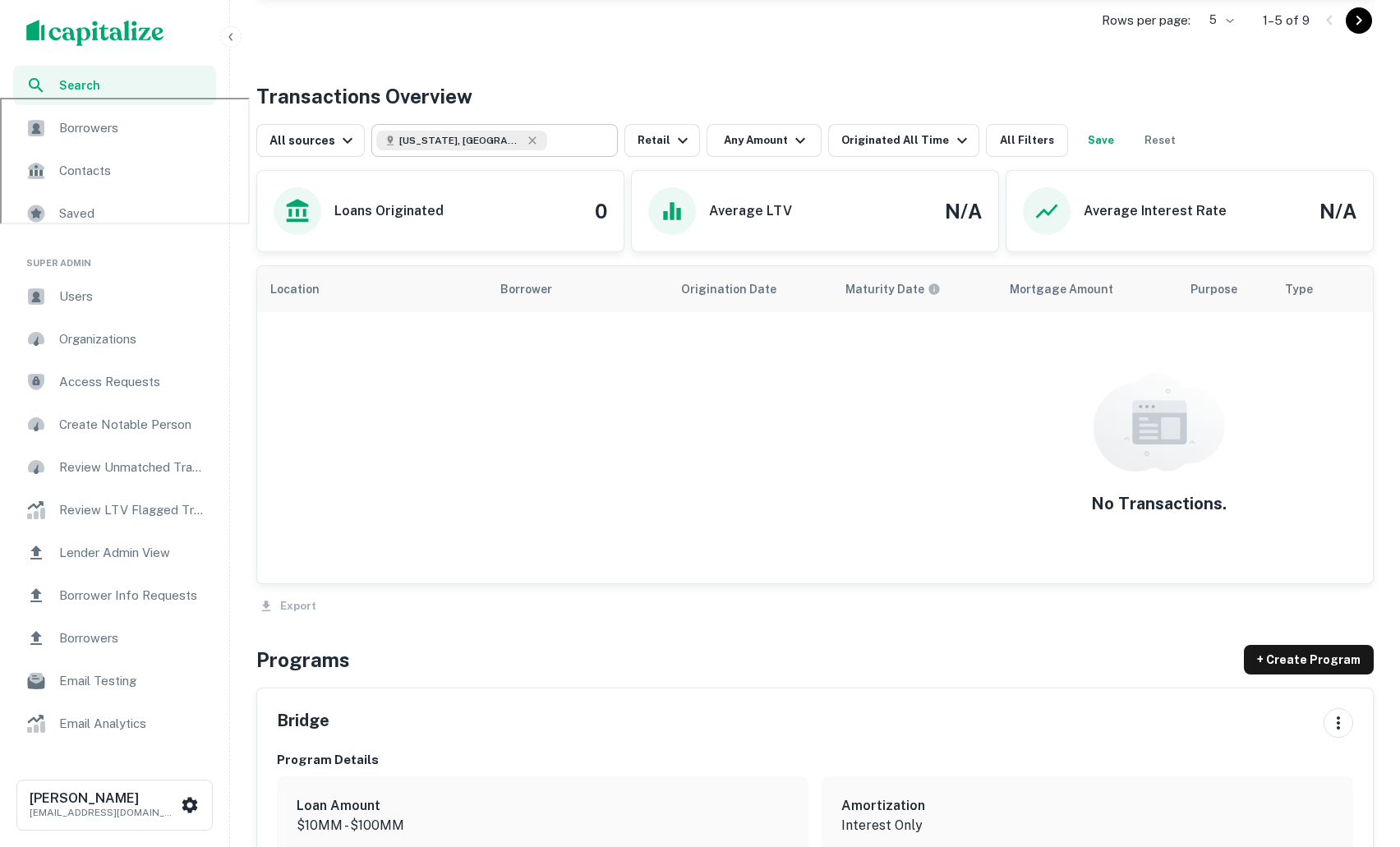
click at [461, 152] on div "Texas, USA ​" at bounding box center [494, 140] width 246 height 33
type input "**********"
click at [459, 147] on input "**********" at bounding box center [481, 140] width 209 height 23
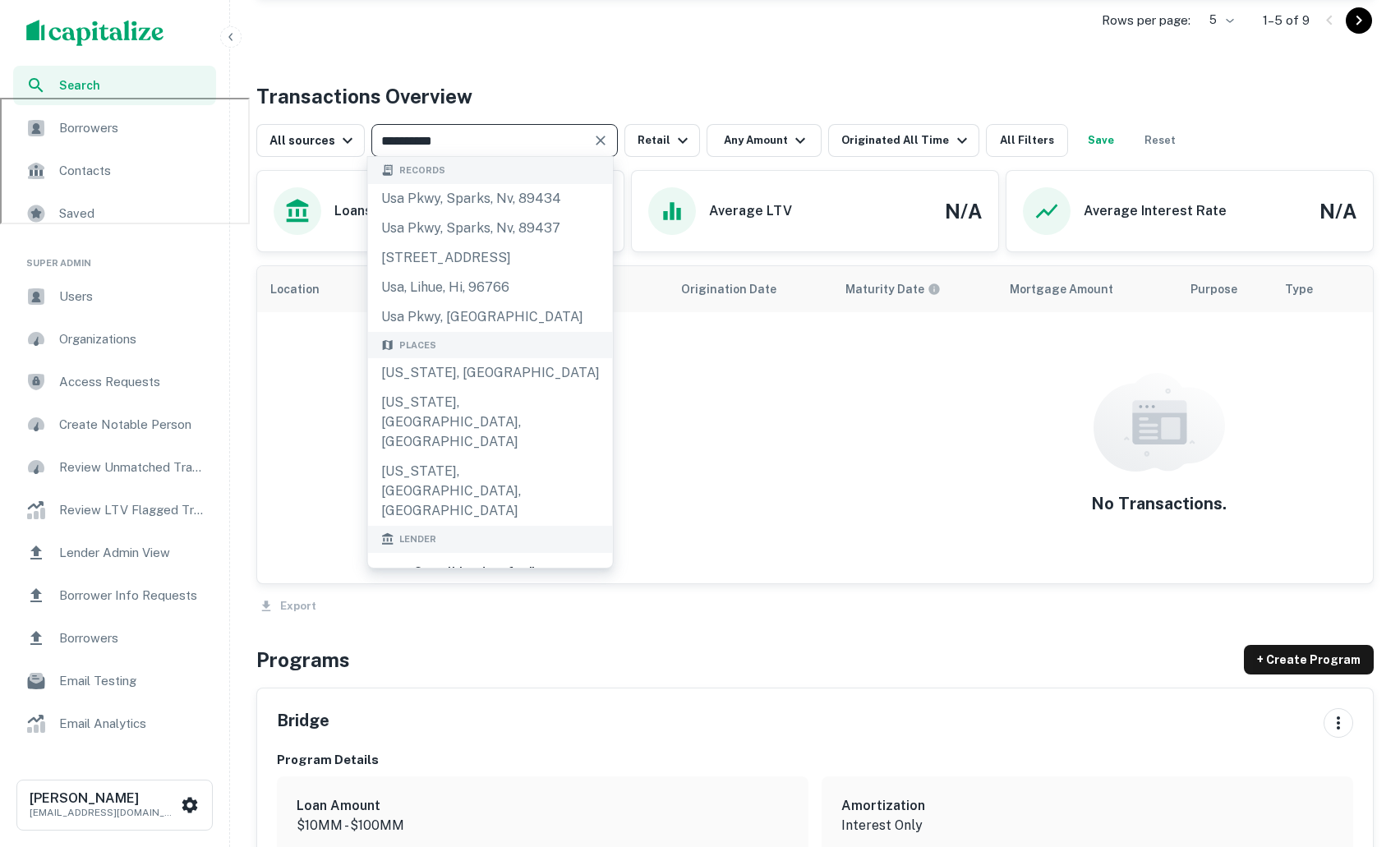
click at [459, 147] on input "**********" at bounding box center [481, 140] width 209 height 23
click at [589, 140] on button "Clear" at bounding box center [601, 140] width 23 height 23
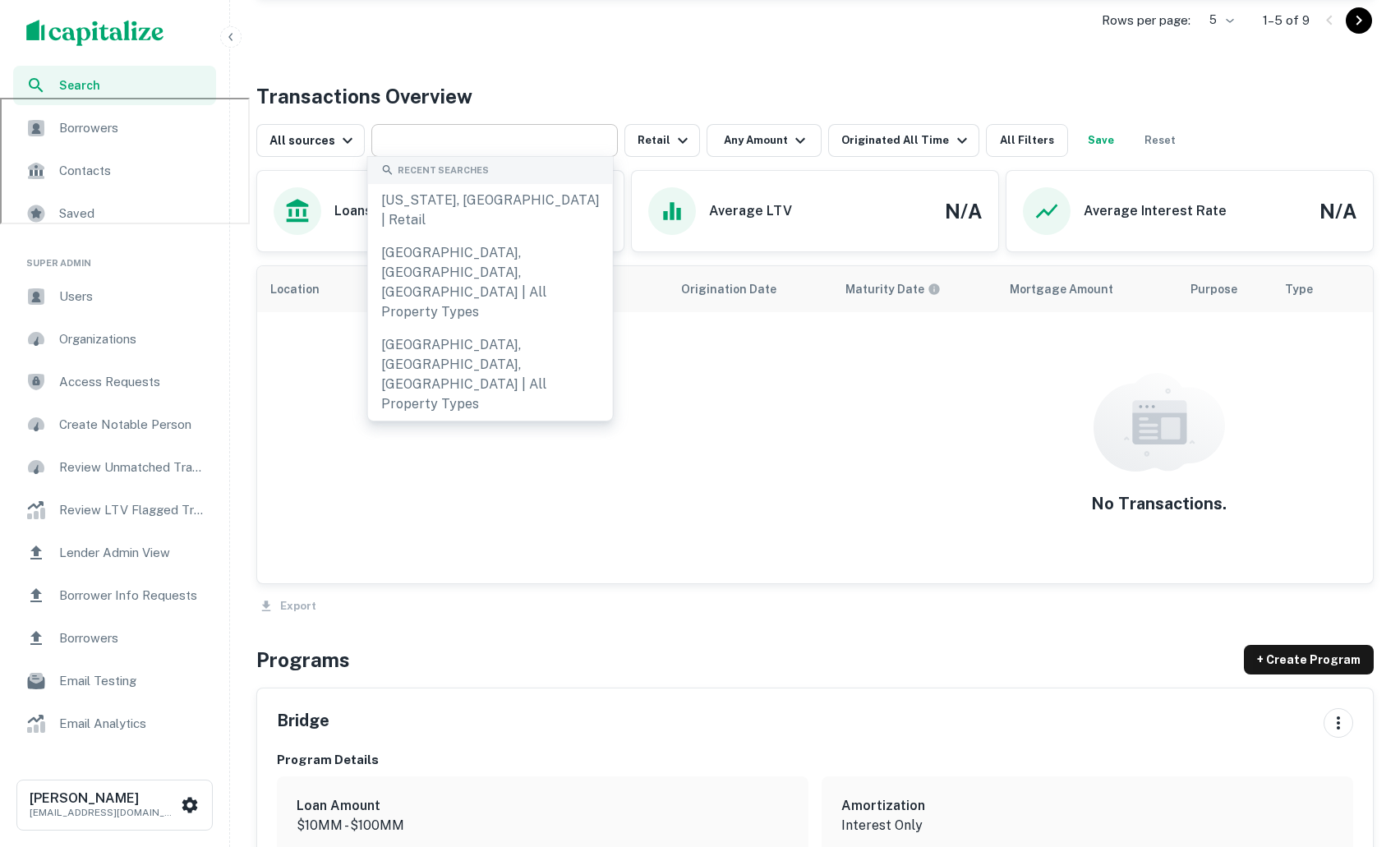
click at [663, 106] on div "Transactions Overview" at bounding box center [814, 96] width 1117 height 29
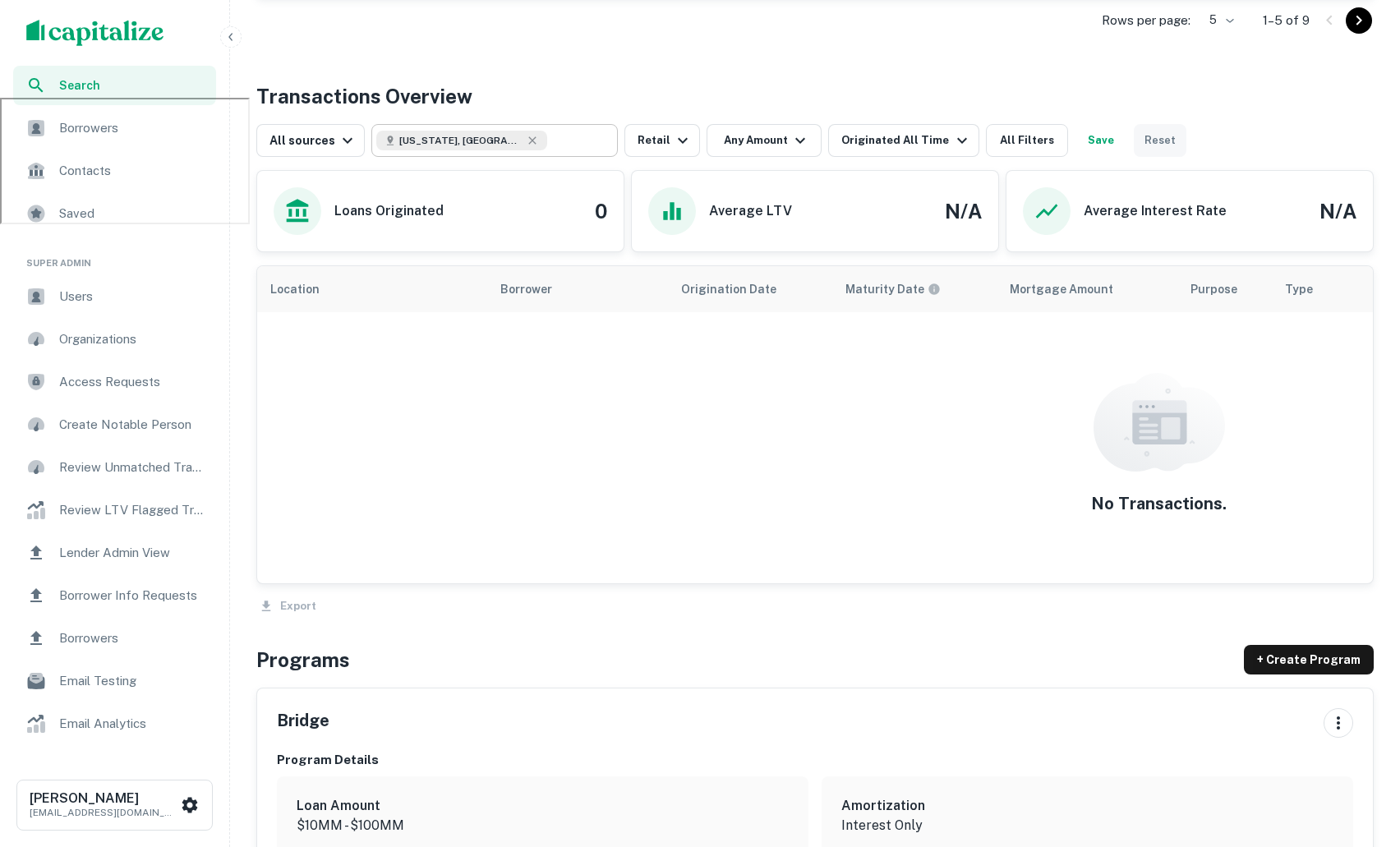
click at [1135, 141] on button "Reset" at bounding box center [1160, 140] width 53 height 33
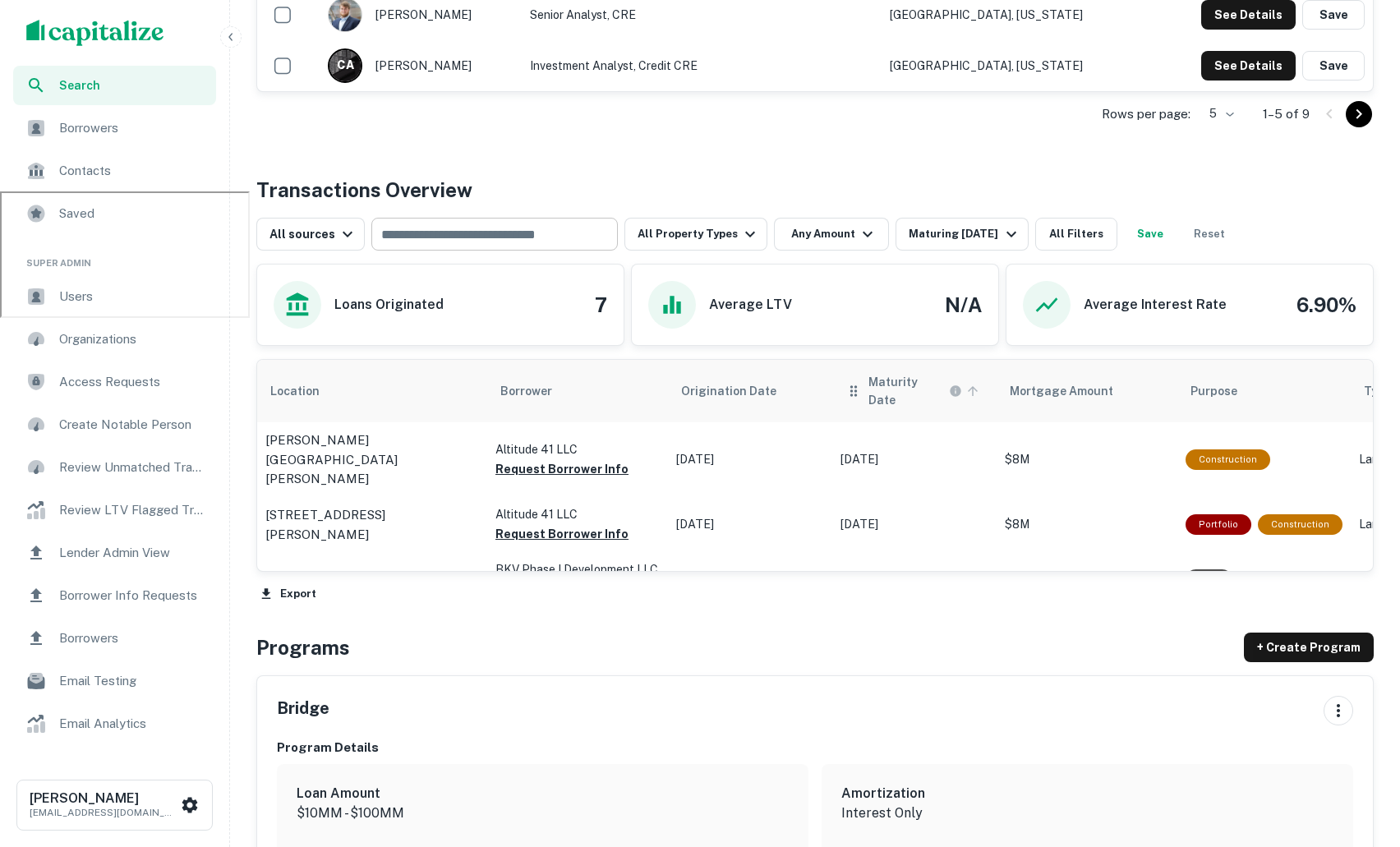
scroll to position [652, 0]
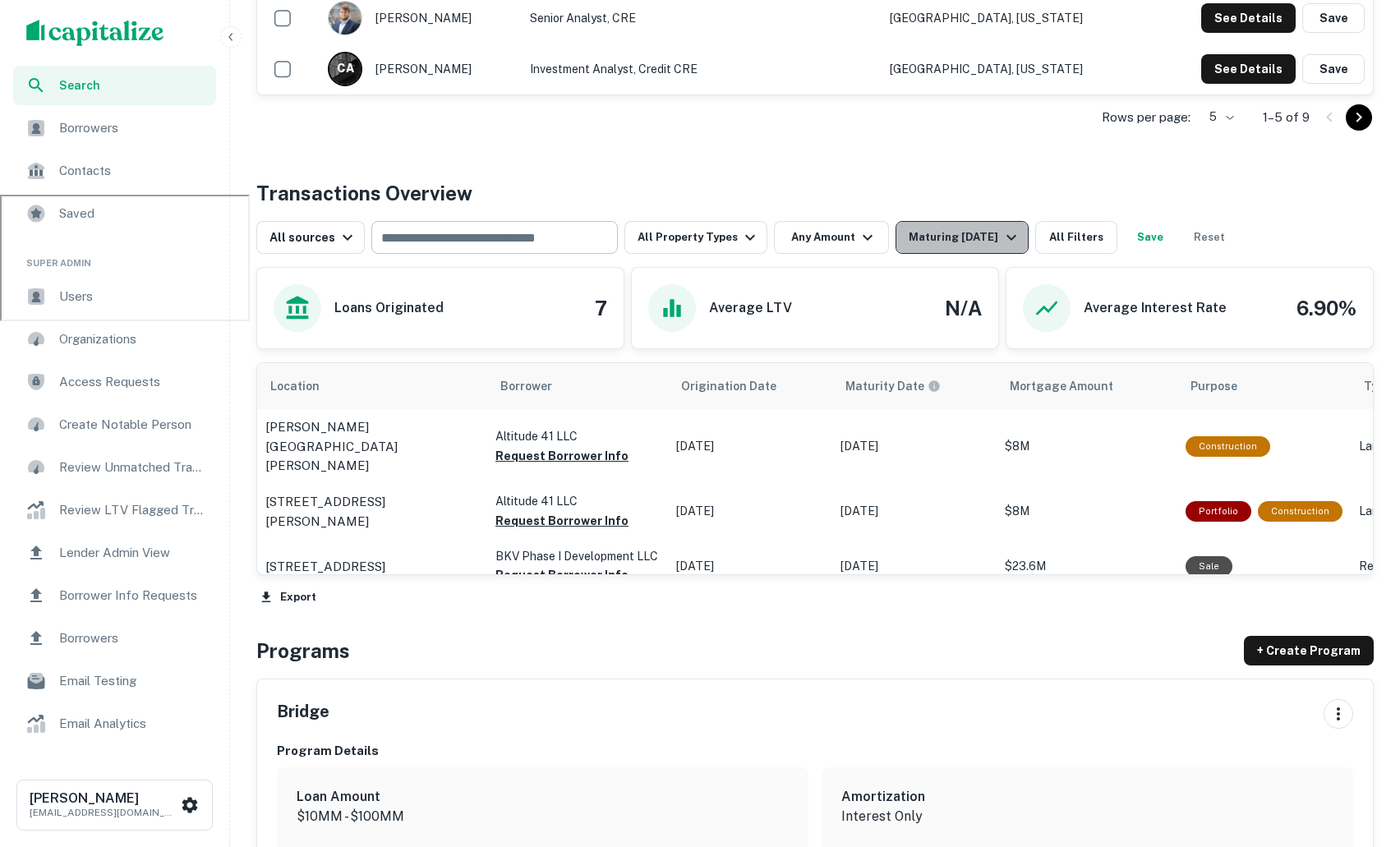
click at [976, 234] on div "Maturing In 1 Year" at bounding box center [964, 238] width 112 height 20
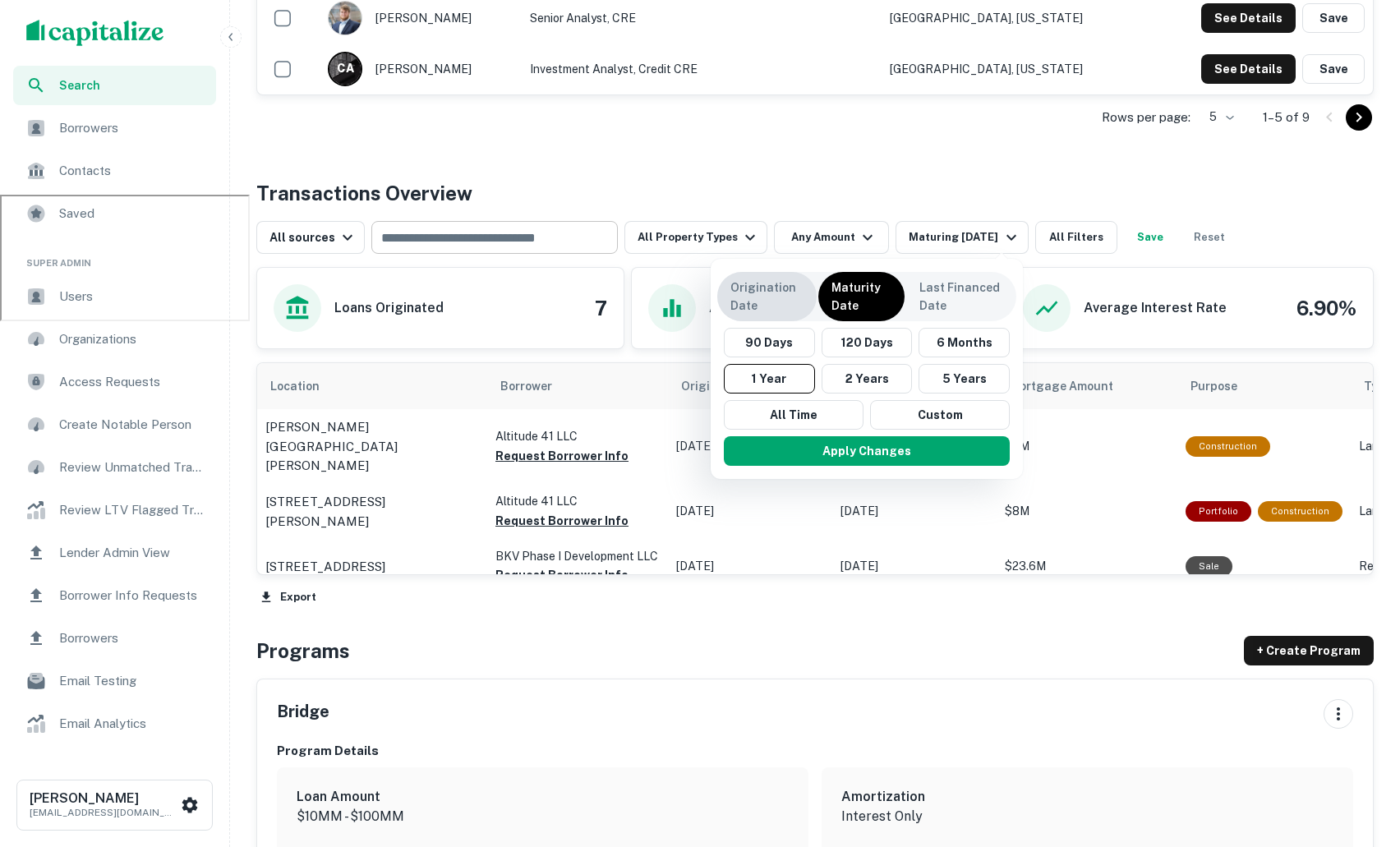
click at [777, 300] on p "Origination Date" at bounding box center [766, 296] width 73 height 36
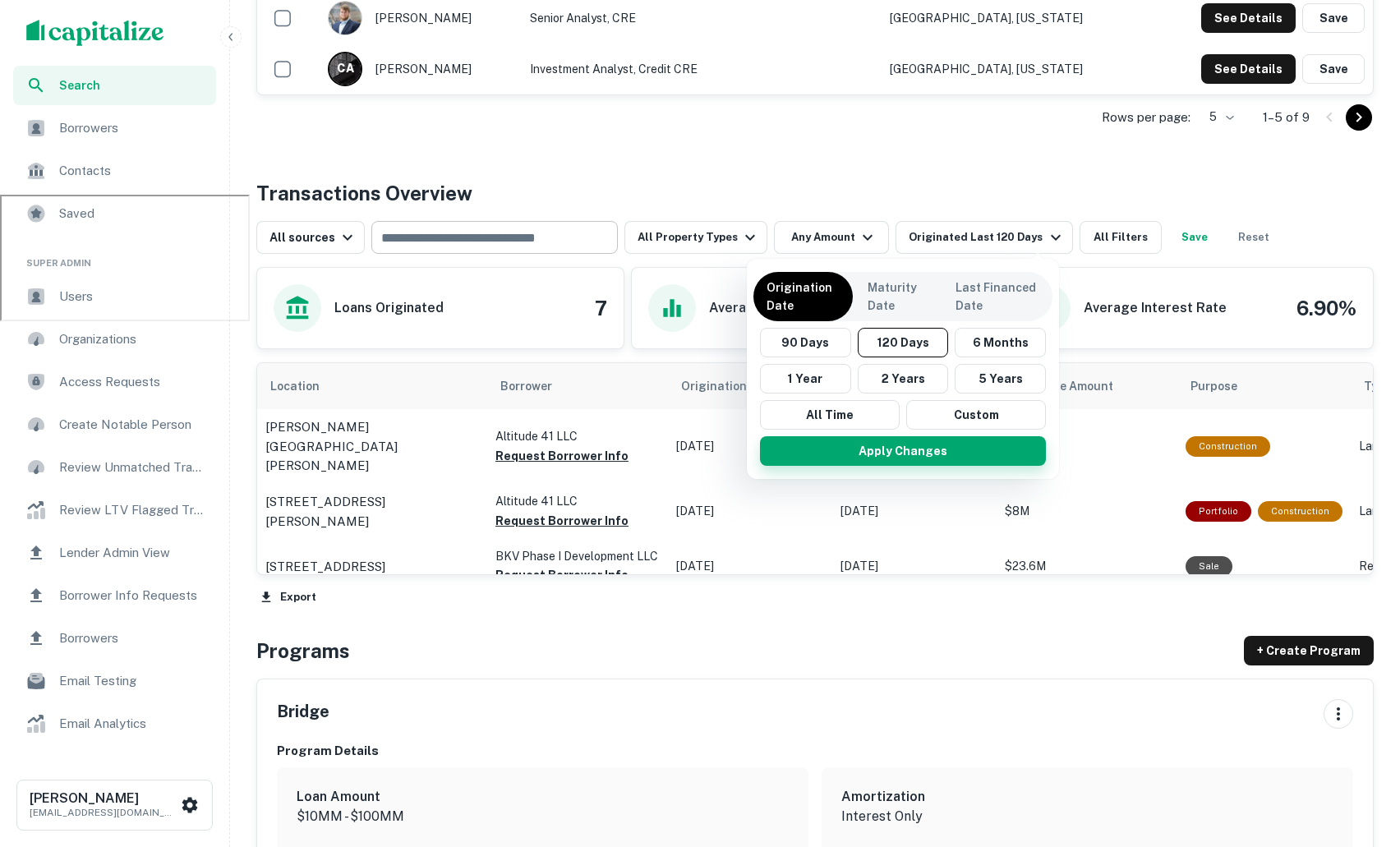
click at [844, 456] on button "Apply Changes" at bounding box center [902, 450] width 286 height 29
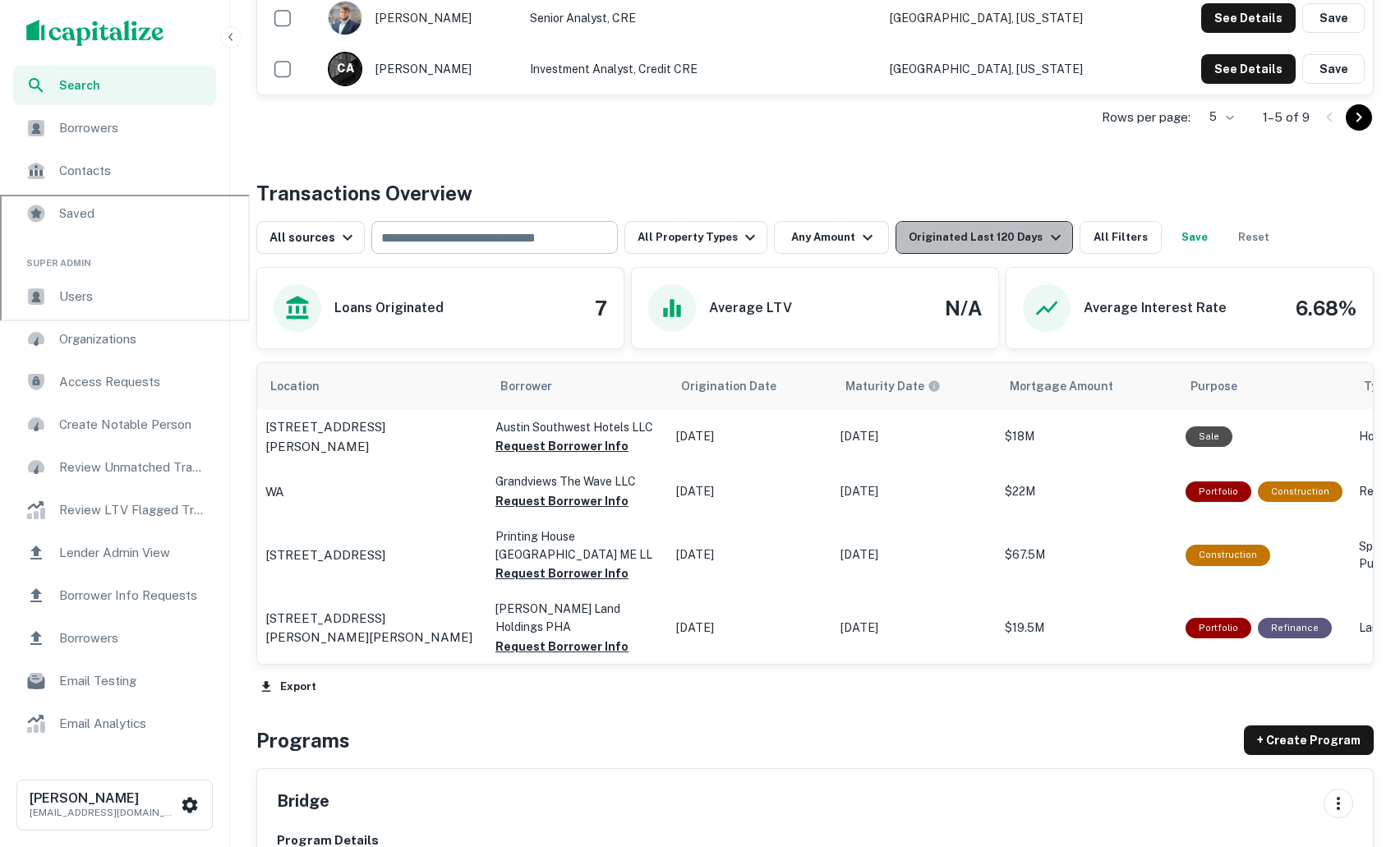
click at [1010, 233] on div "Originated Last 120 Days" at bounding box center [986, 238] width 156 height 20
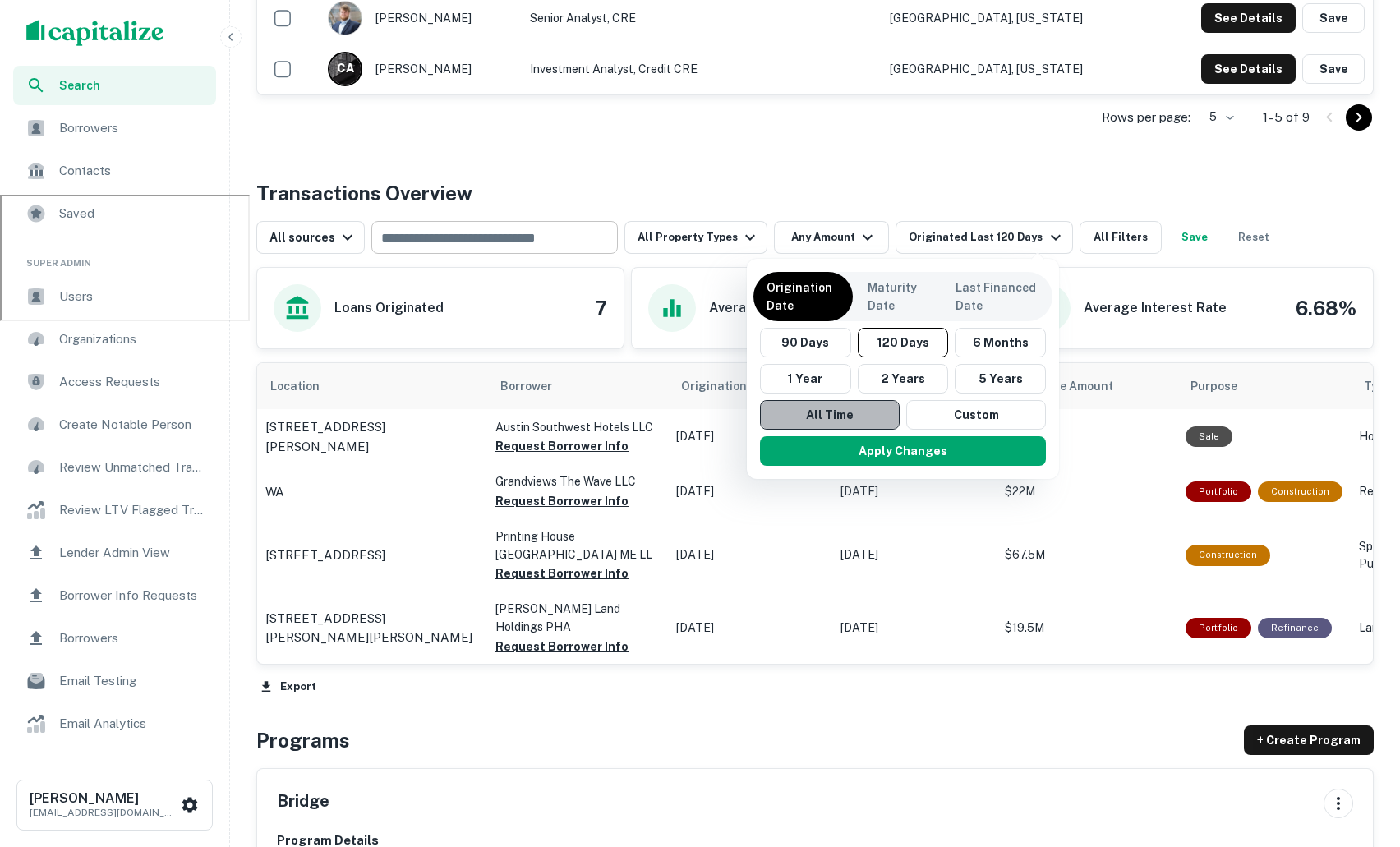
click at [820, 415] on button "All Time" at bounding box center [830, 415] width 140 height 29
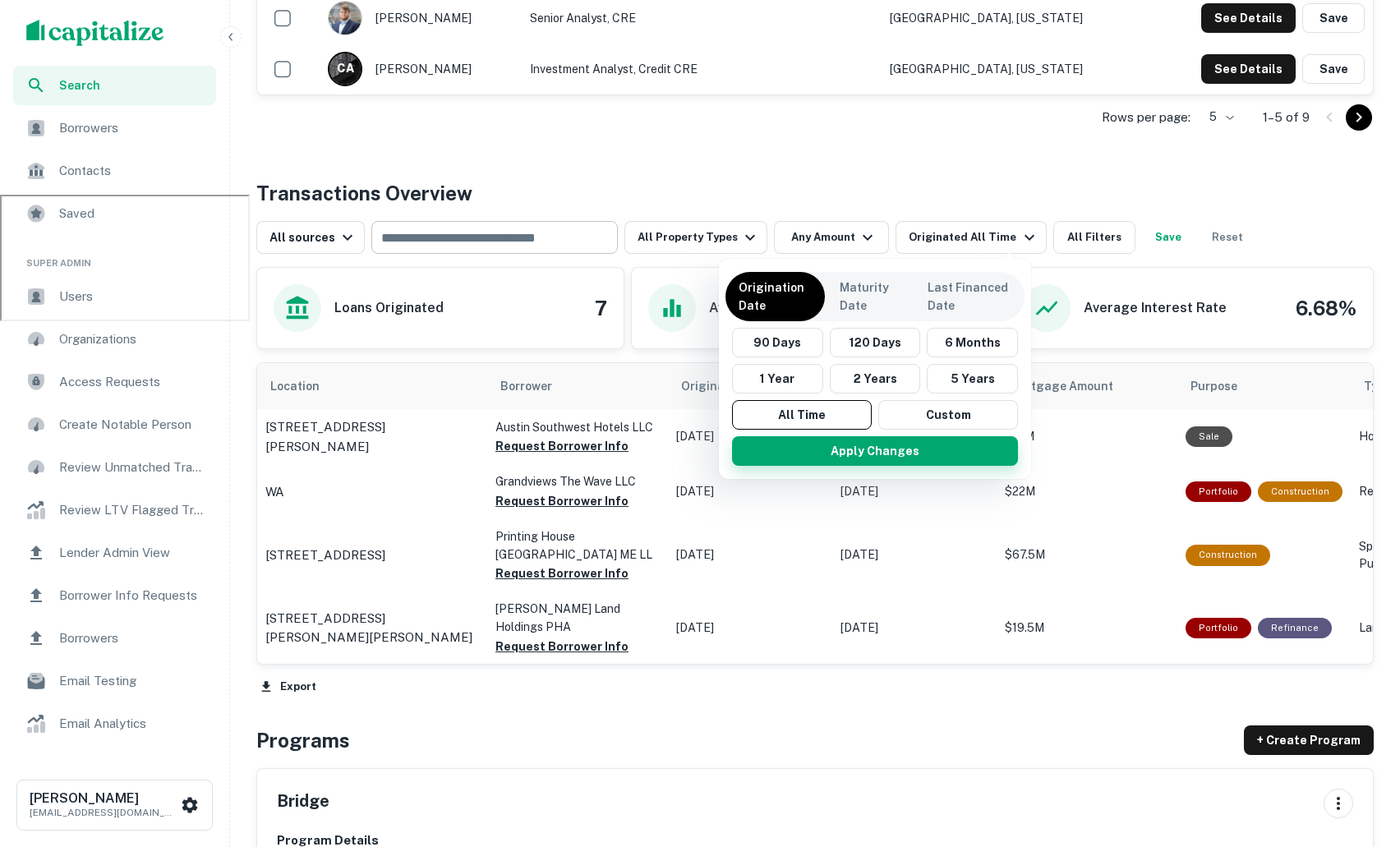
click at [836, 452] on button "Apply Changes" at bounding box center [875, 450] width 286 height 29
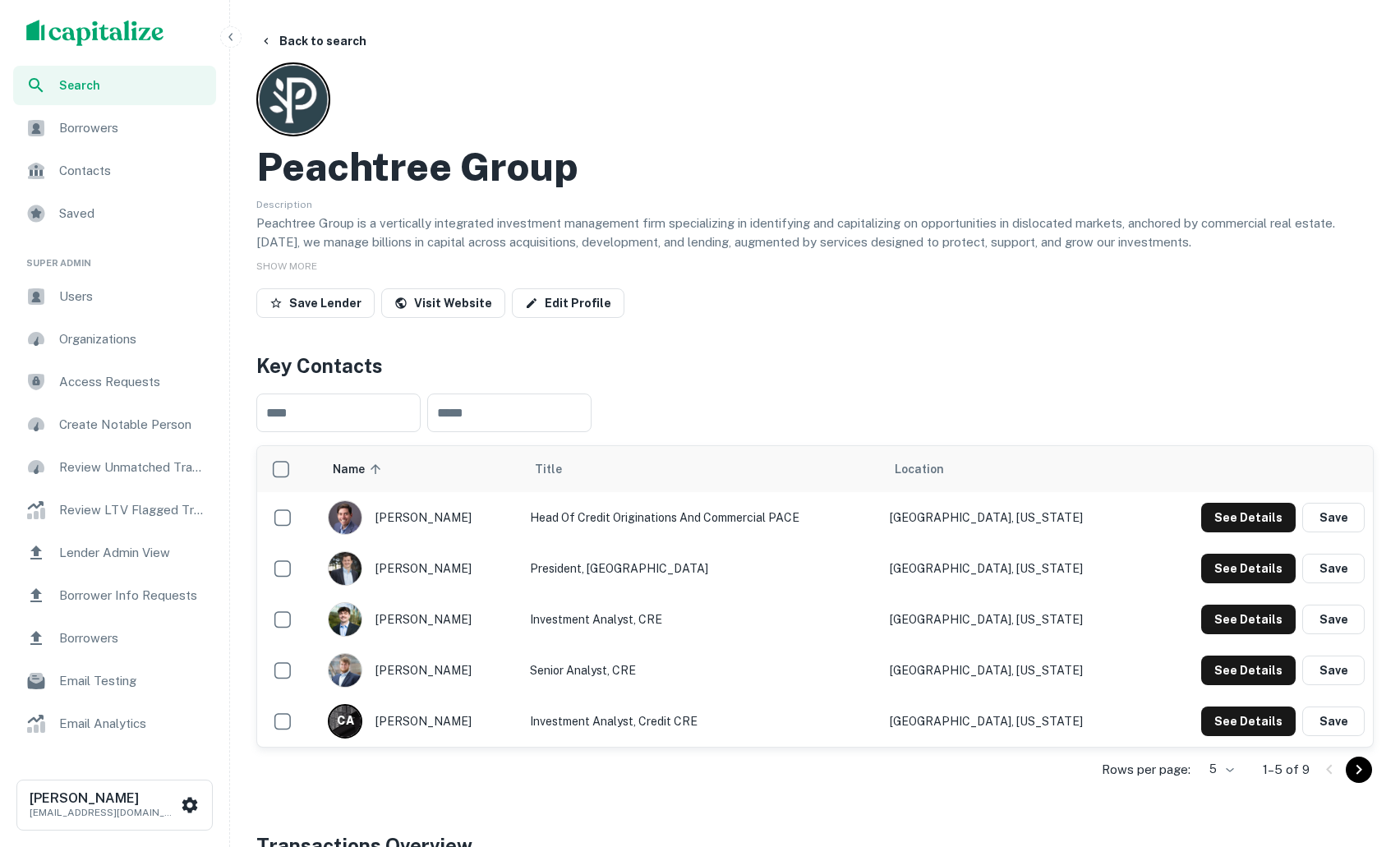
click at [131, 558] on span "Lender Admin View" at bounding box center [132, 553] width 147 height 20
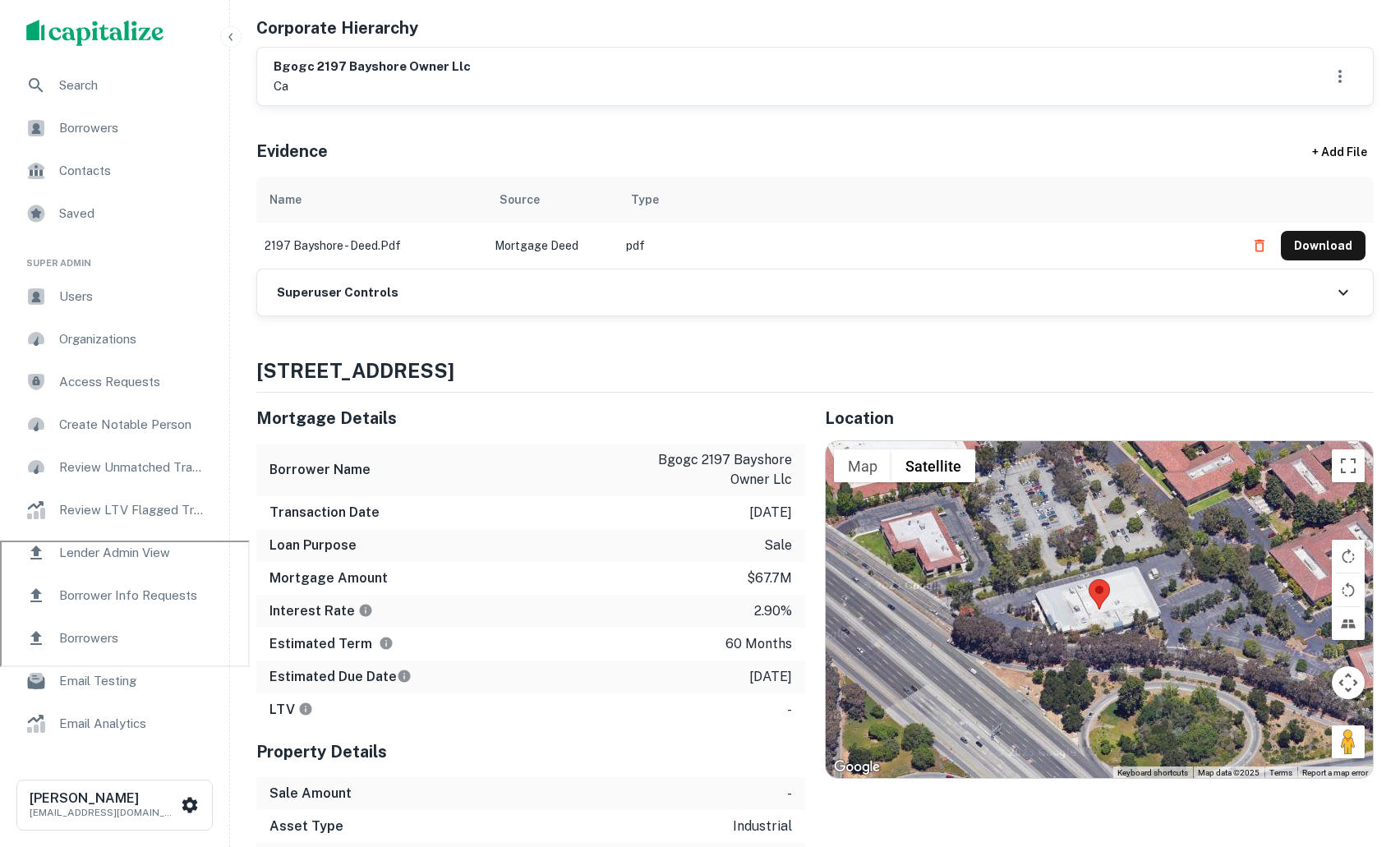
scroll to position [310, 0]
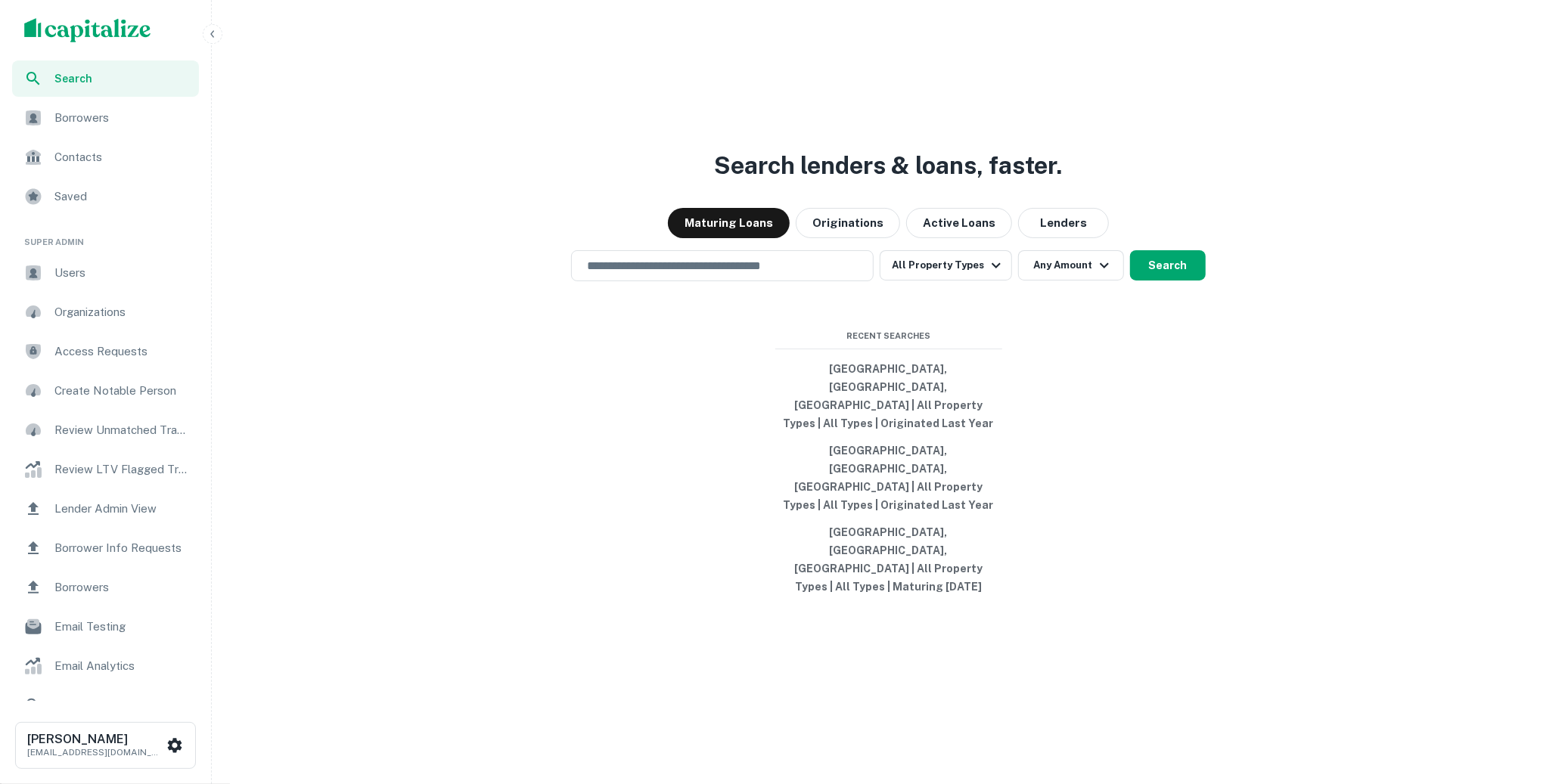
click at [123, 271] on span "Users" at bounding box center [122, 273] width 135 height 18
